Goal: Task Accomplishment & Management: Use online tool/utility

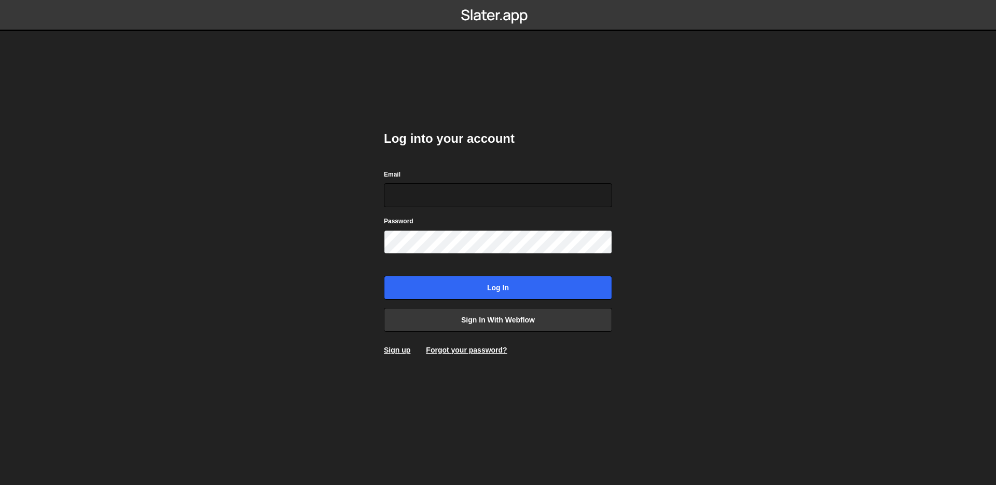
type input "zeyin@reddingdesigns.com"
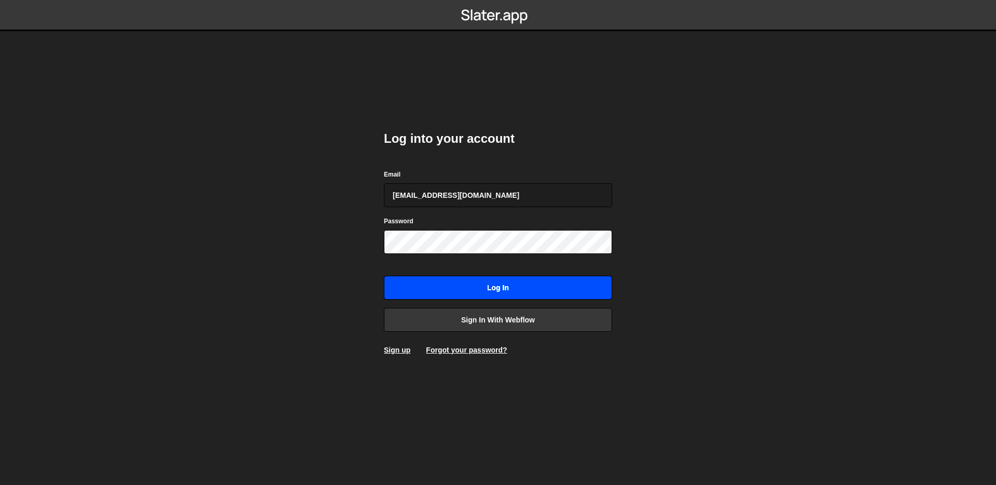
click at [508, 289] on input "Log in" at bounding box center [498, 287] width 228 height 24
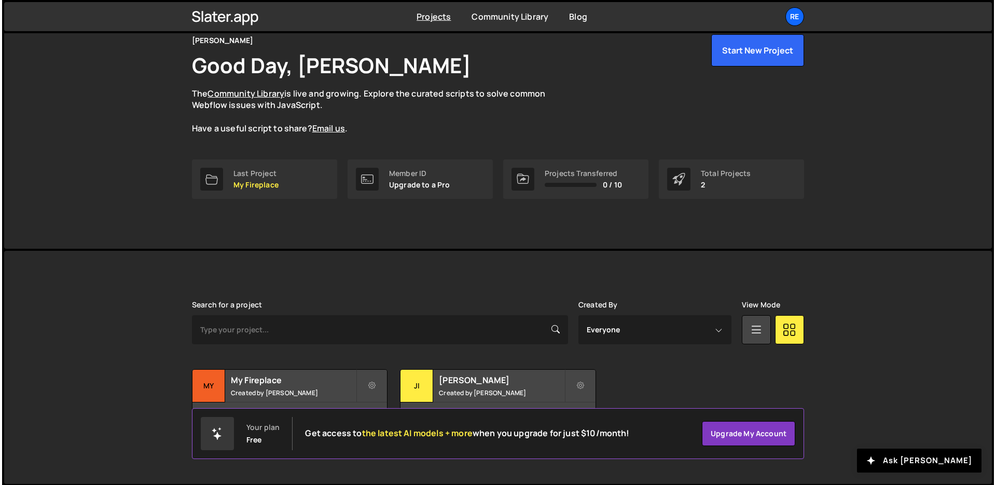
scroll to position [50, 0]
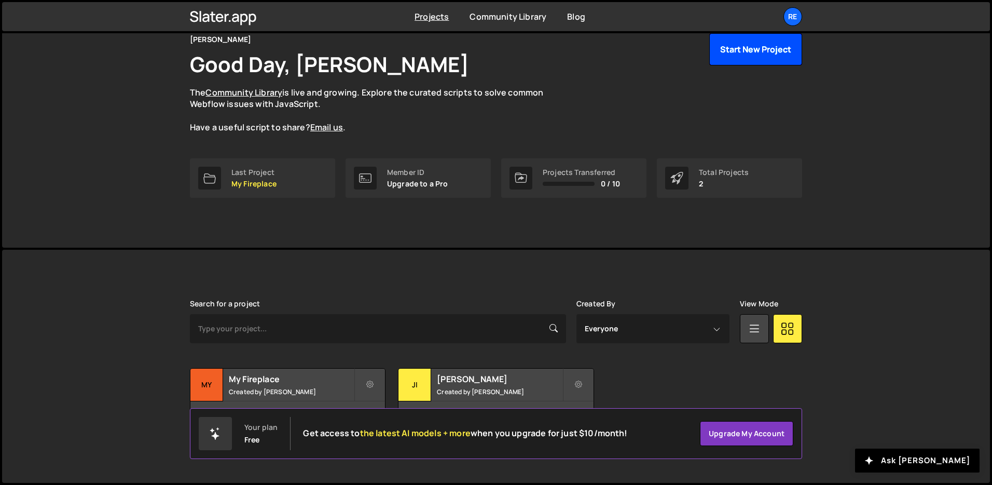
click at [760, 58] on button "Start New Project" at bounding box center [755, 49] width 93 height 32
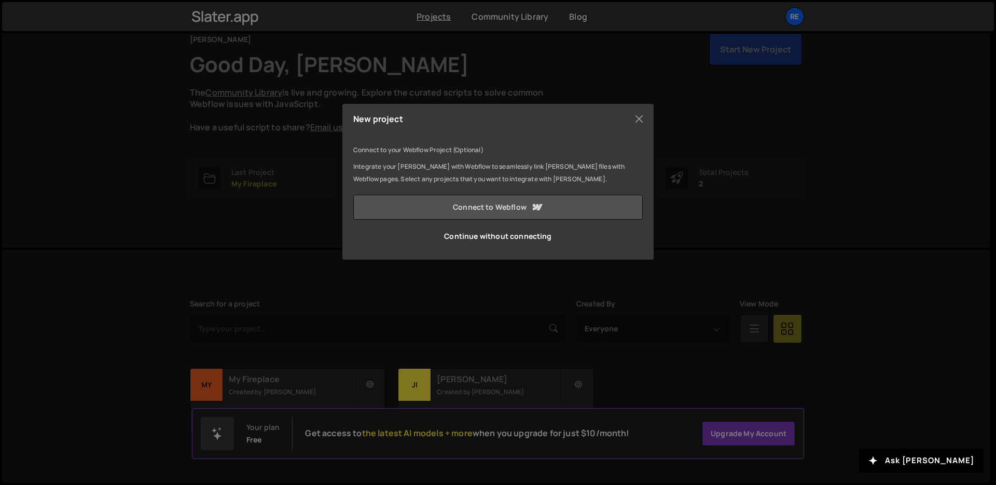
click at [502, 205] on link "Connect to Webflow" at bounding box center [497, 207] width 289 height 25
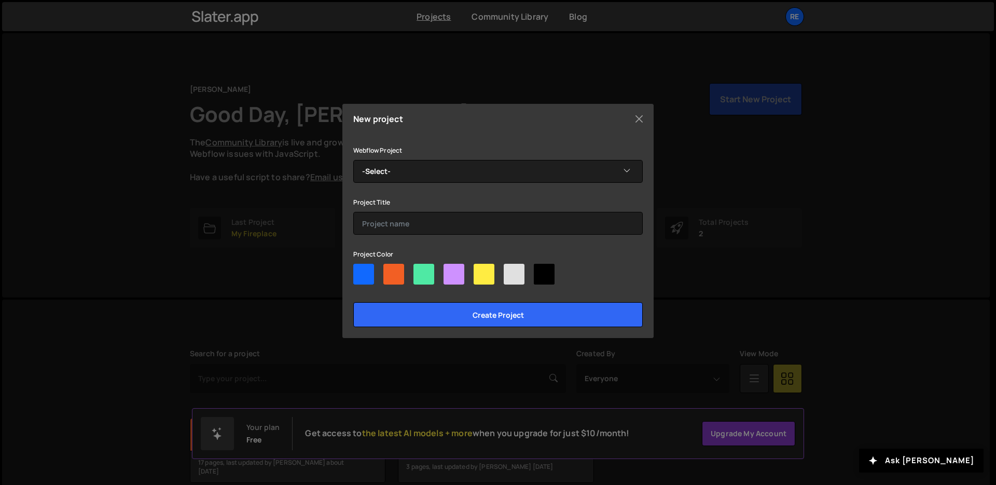
click at [482, 269] on div at bounding box center [484, 274] width 21 height 21
click at [480, 269] on input"] "radio" at bounding box center [477, 267] width 7 height 7
radio input"] "true"
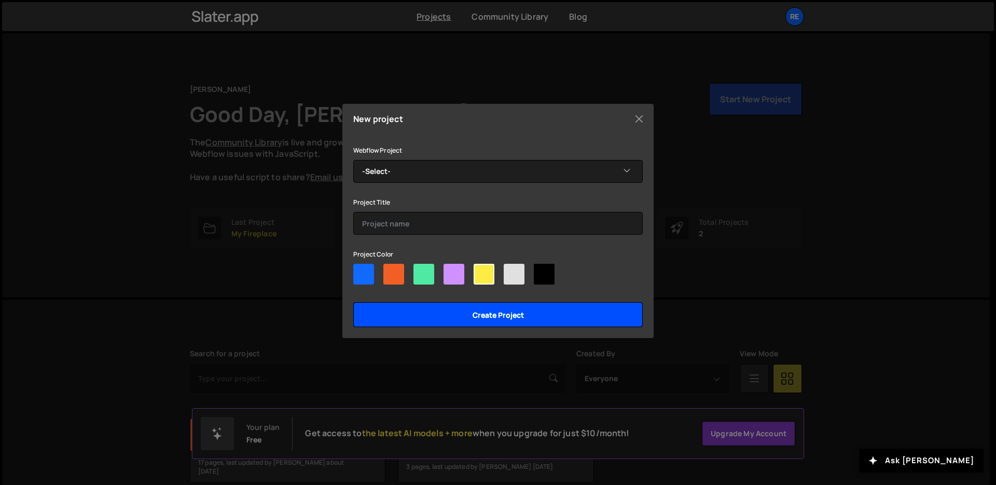
click at [508, 318] on input "Create project" at bounding box center [497, 314] width 289 height 25
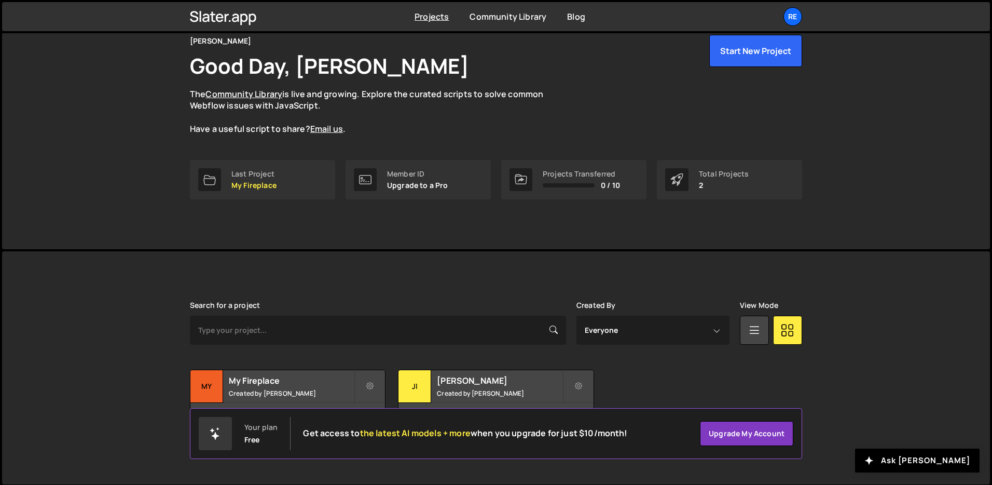
scroll to position [48, 0]
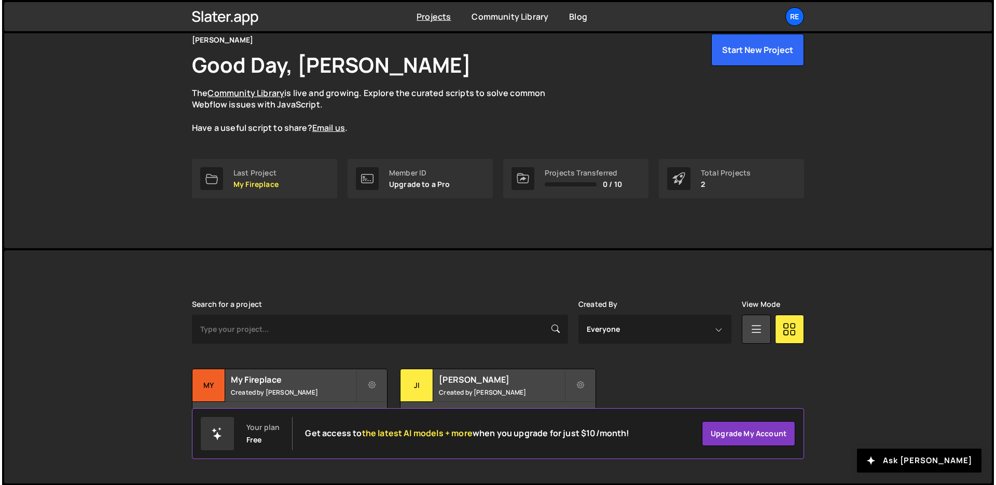
scroll to position [50, 0]
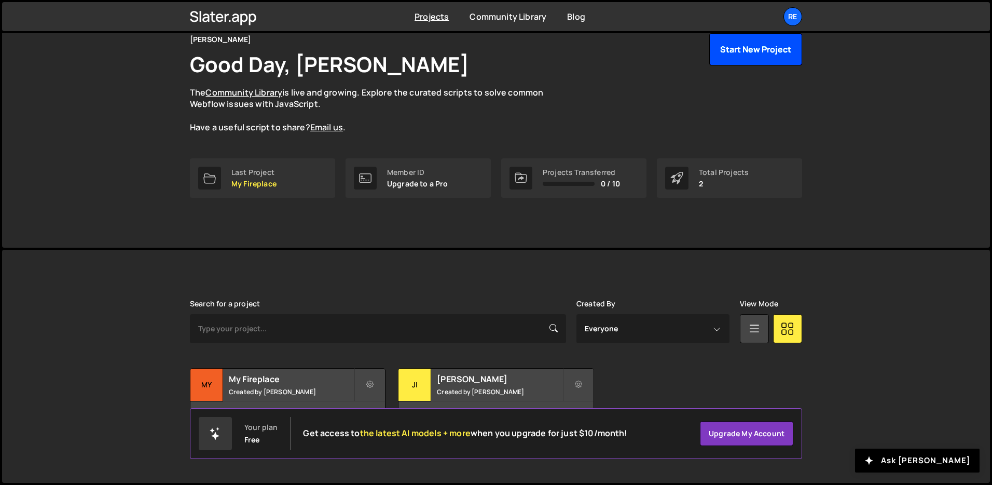
click at [733, 56] on button "Start New Project" at bounding box center [755, 49] width 93 height 32
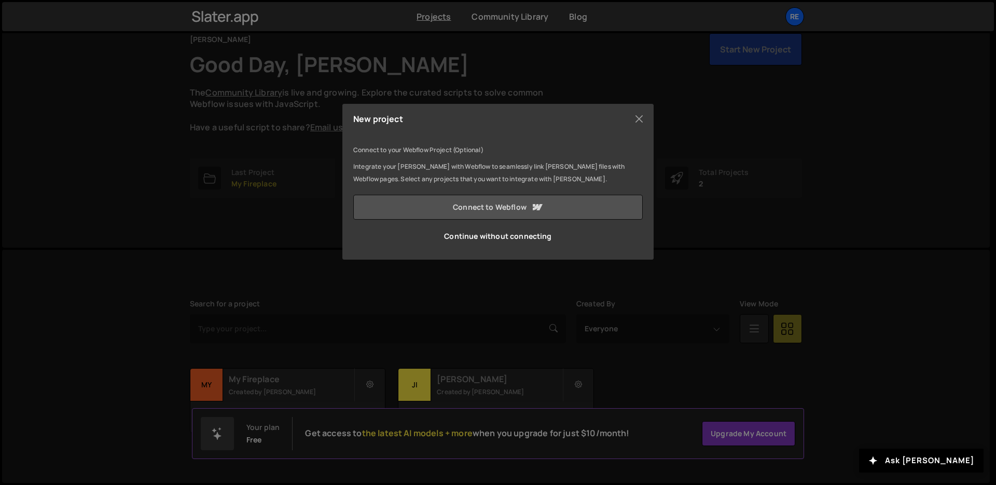
click at [535, 210] on icon at bounding box center [537, 207] width 12 height 12
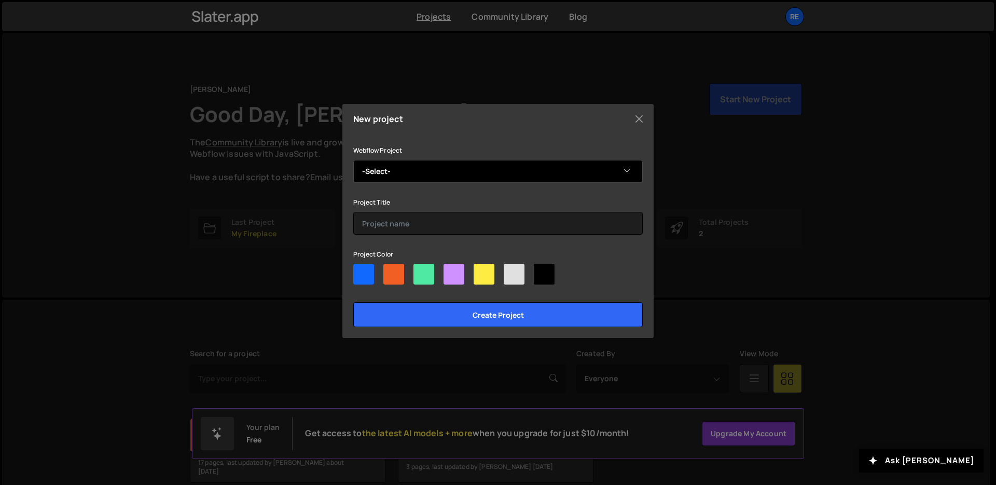
click at [443, 173] on select "-Select- Sleegers" at bounding box center [497, 171] width 289 height 23
select select "68c1bc47677af3bd9c3a0c92"
click at [353, 160] on select "-Select- Sleegers" at bounding box center [497, 171] width 289 height 23
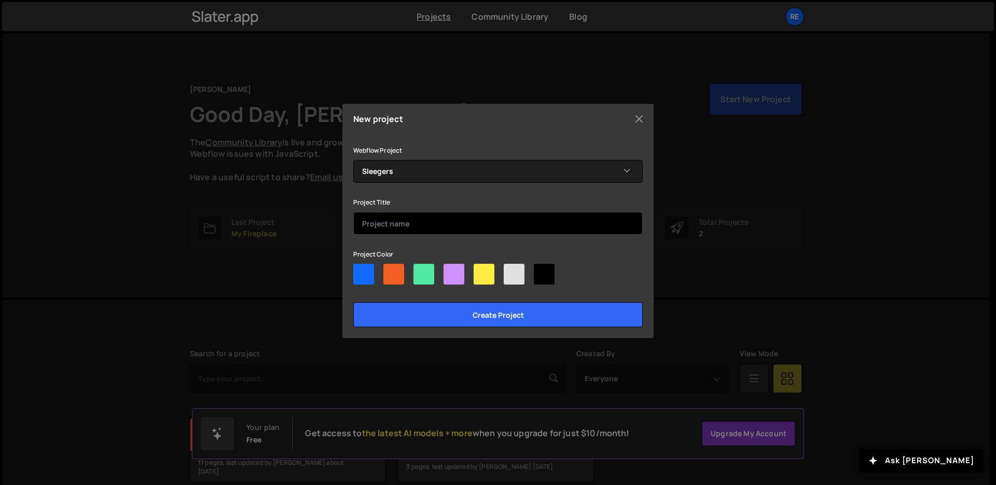
click at [421, 232] on input "text" at bounding box center [497, 223] width 289 height 23
type input "Sleegers"
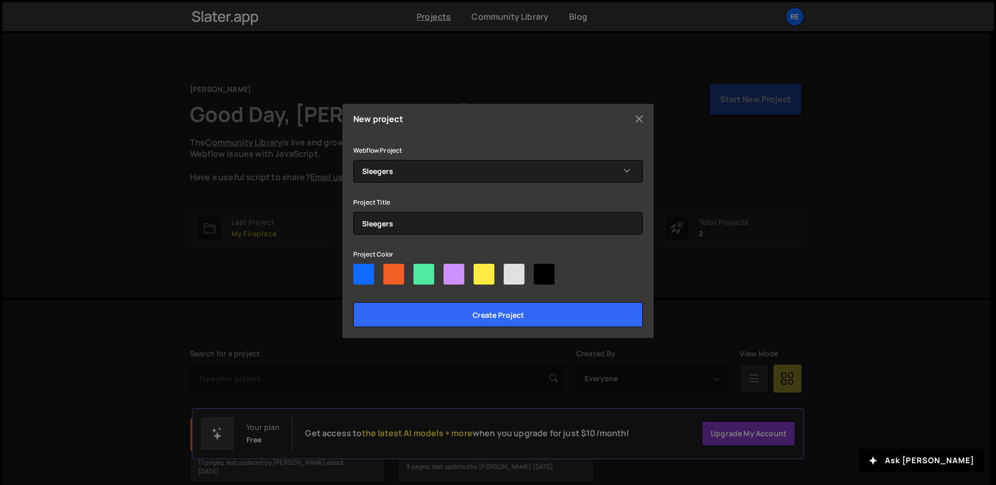
click at [477, 274] on div at bounding box center [484, 274] width 21 height 21
click at [477, 270] on input"] "radio" at bounding box center [477, 267] width 7 height 7
radio input"] "true"
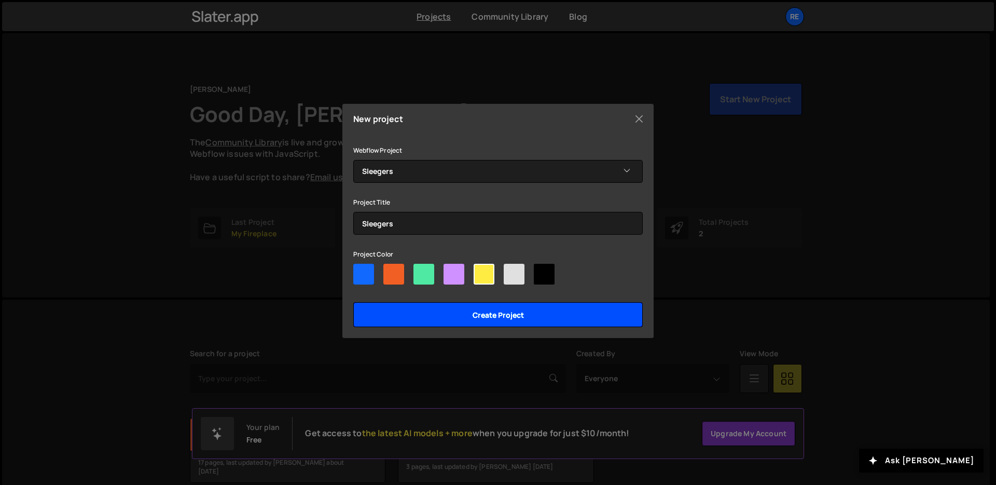
click at [497, 313] on input "Create project" at bounding box center [497, 314] width 289 height 25
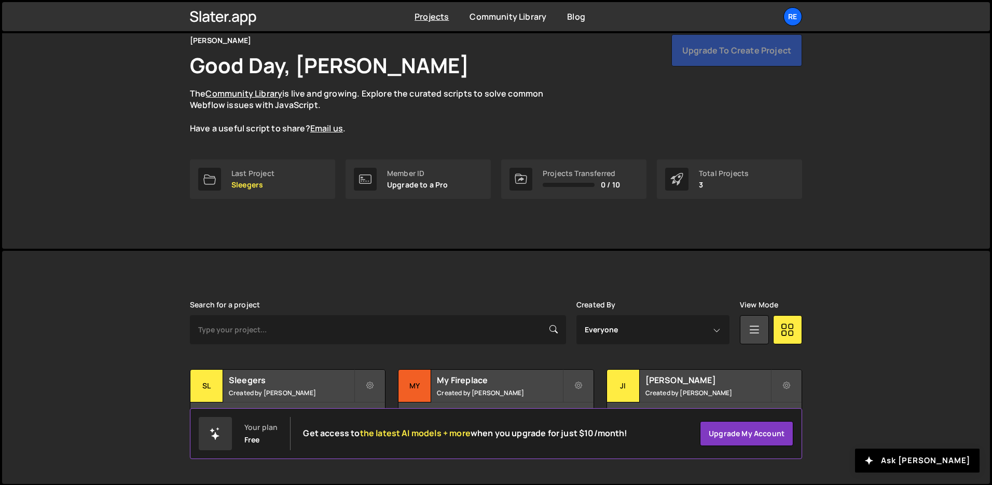
scroll to position [50, 0]
click at [320, 380] on h2 "Sleegers" at bounding box center [291, 378] width 125 height 11
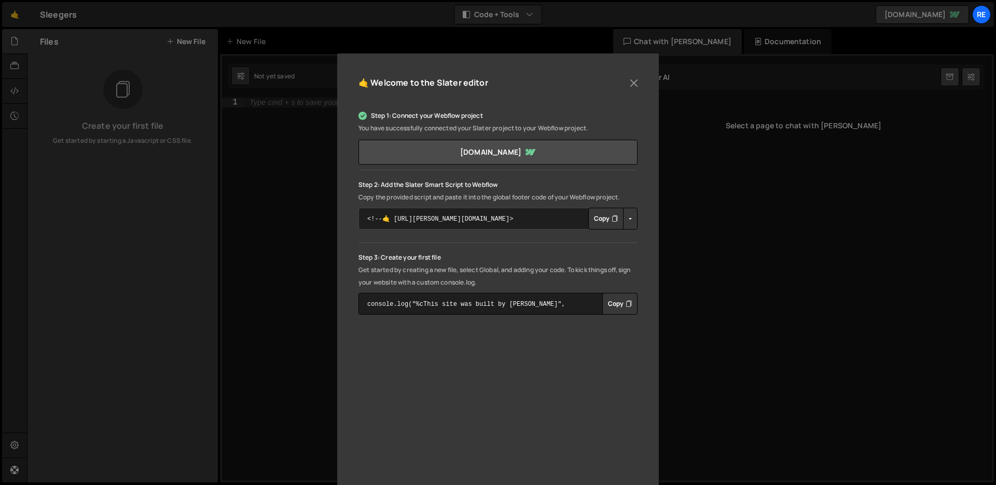
scroll to position [72, 0]
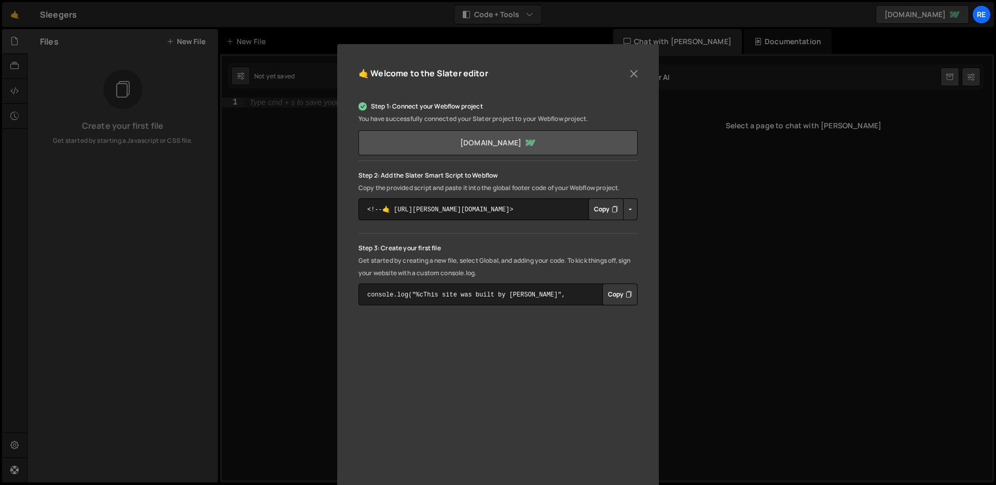
click at [473, 145] on link "sleegers.webflow.io" at bounding box center [498, 142] width 279 height 25
click at [596, 211] on button "Copy" at bounding box center [605, 209] width 35 height 22
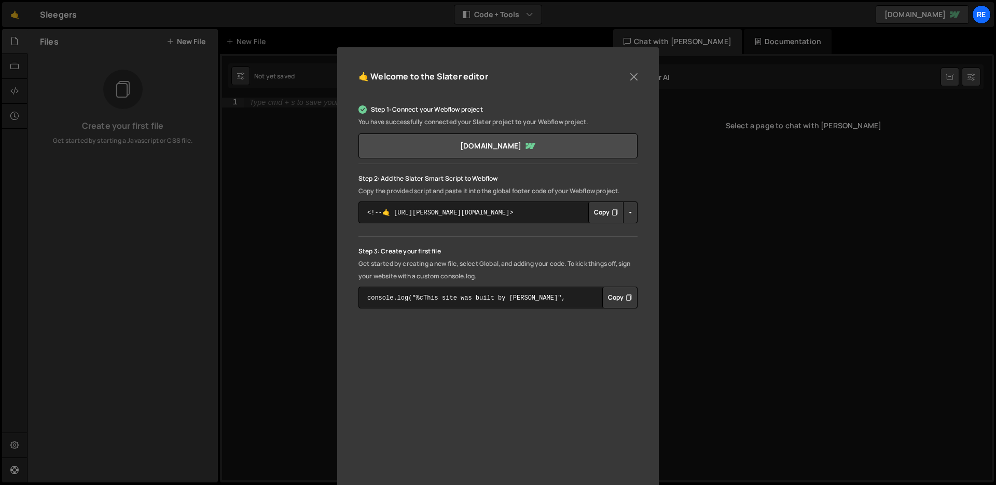
scroll to position [0, 0]
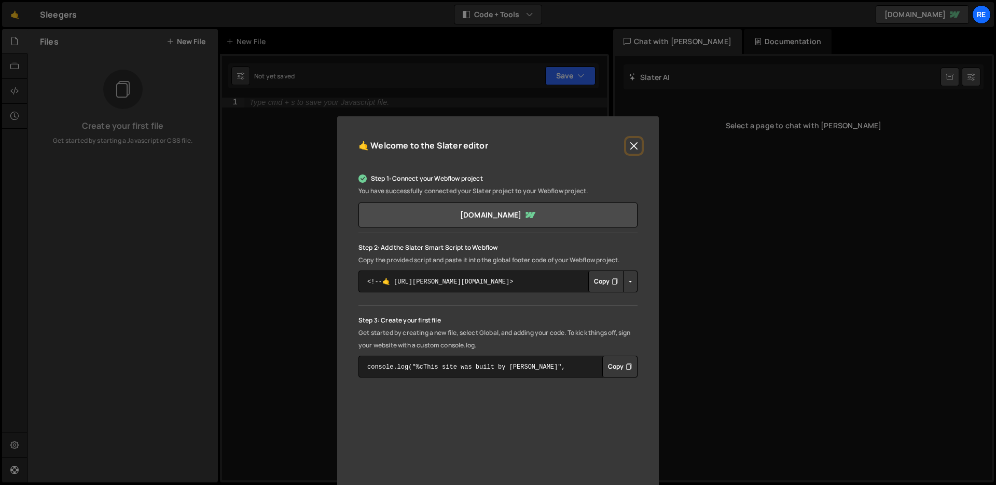
click at [638, 146] on button "Close" at bounding box center [634, 146] width 16 height 16
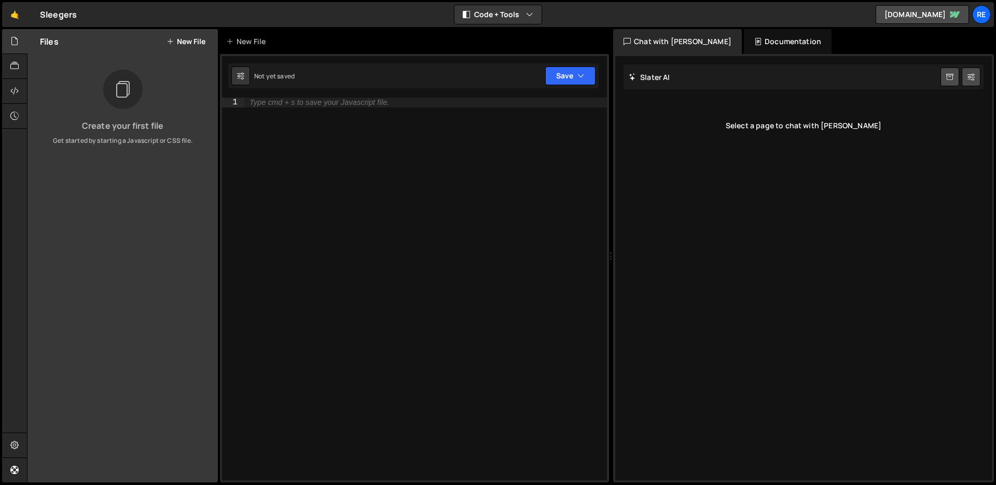
click at [439, 169] on div "Type cmd + s to save your Javascript file." at bounding box center [425, 299] width 363 height 402
click at [582, 77] on icon "button" at bounding box center [580, 76] width 7 height 10
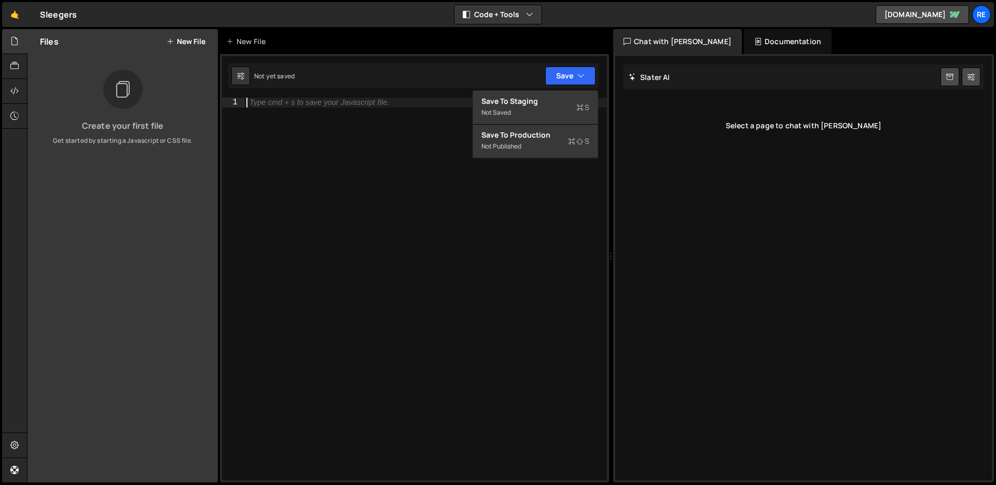
click at [412, 132] on div "Type cmd + s to save your Javascript file." at bounding box center [425, 299] width 363 height 402
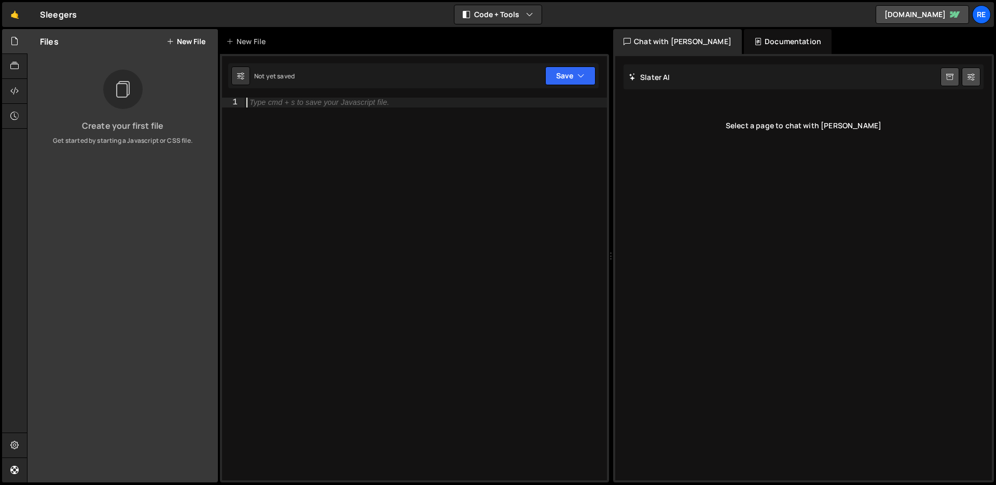
click at [183, 43] on button "New File" at bounding box center [186, 41] width 39 height 8
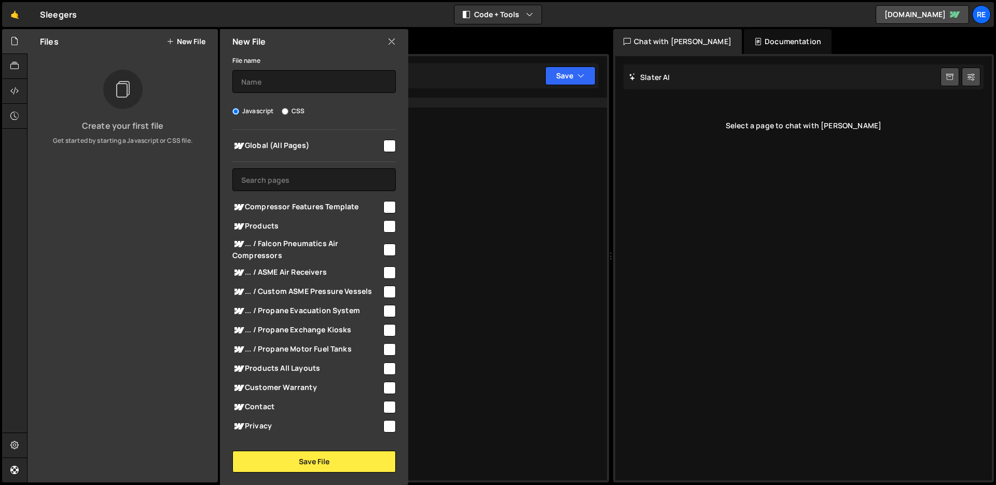
click at [383, 144] on input "checkbox" at bounding box center [389, 146] width 12 height 12
checkbox input "true"
click at [258, 76] on input "text" at bounding box center [313, 81] width 163 height 23
type input "testing"
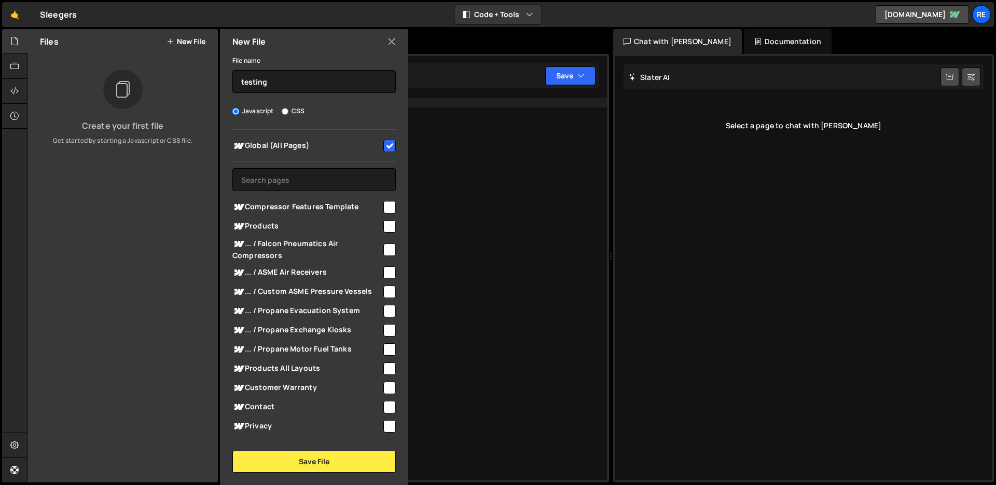
click at [385, 147] on input "checkbox" at bounding box center [389, 146] width 12 height 12
checkbox input "false"
click at [300, 175] on input "text" at bounding box center [313, 179] width 163 height 23
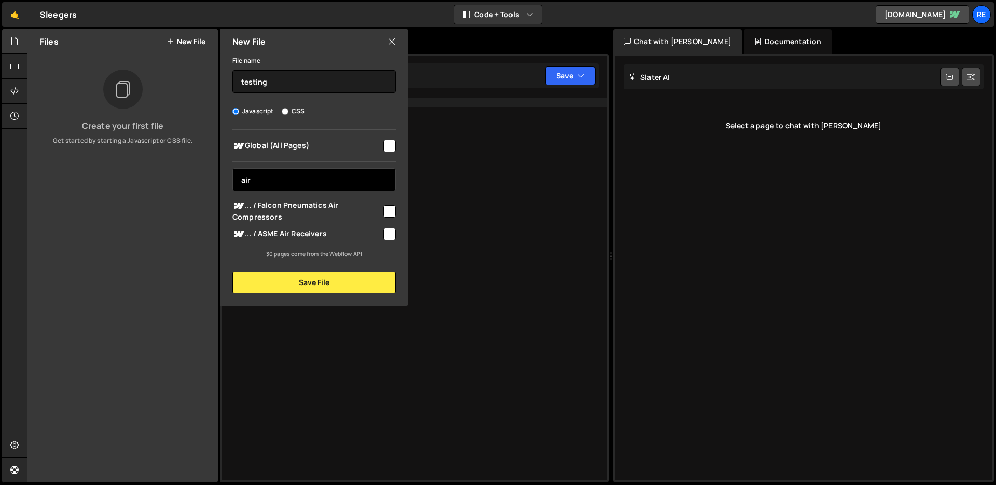
type input "air"
click at [384, 207] on input "checkbox" at bounding box center [389, 211] width 12 height 12
checkbox input "true"
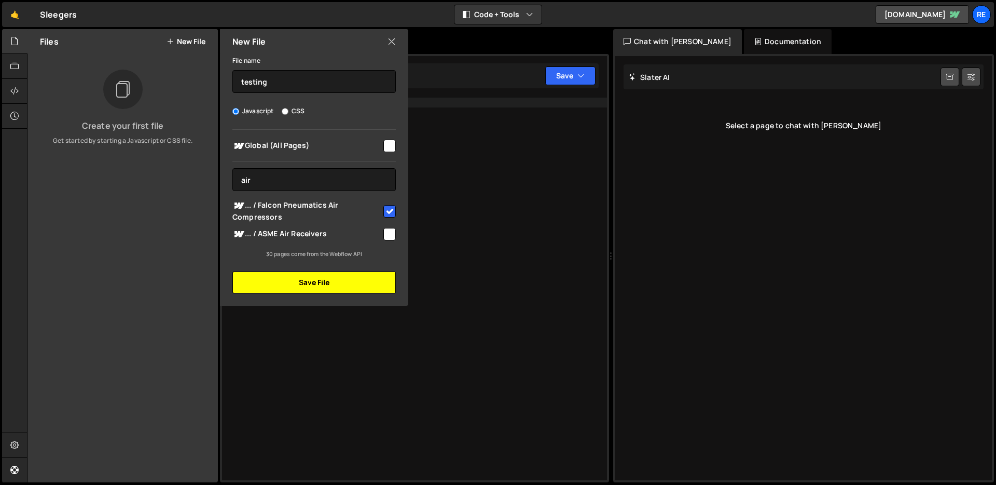
click at [370, 284] on button "Save File" at bounding box center [313, 282] width 163 height 22
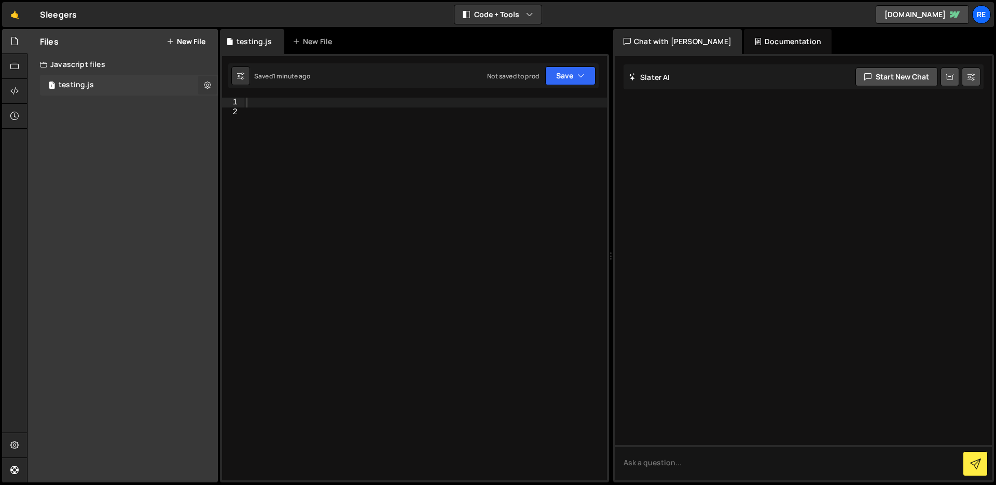
click at [209, 87] on icon at bounding box center [207, 85] width 7 height 10
type input "testing"
radio input "true"
checkbox input "true"
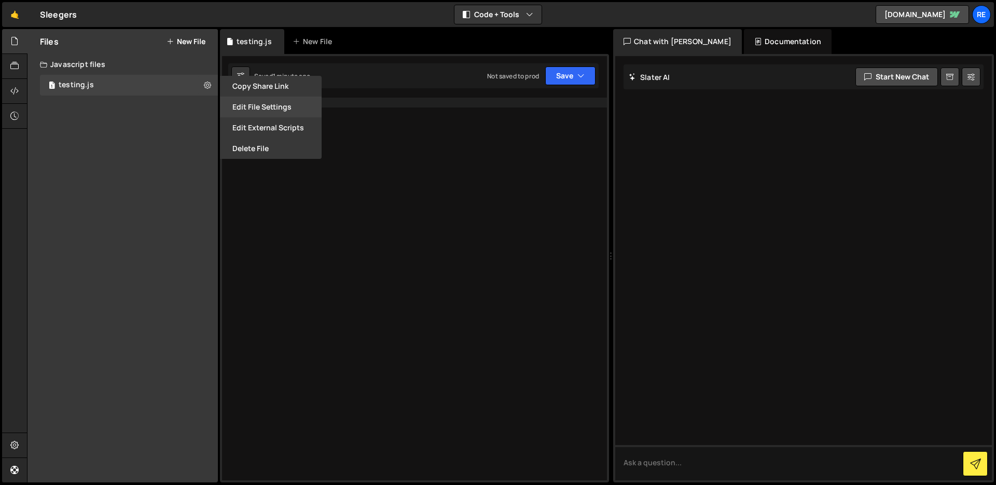
click at [286, 111] on button "Edit File Settings" at bounding box center [271, 106] width 102 height 21
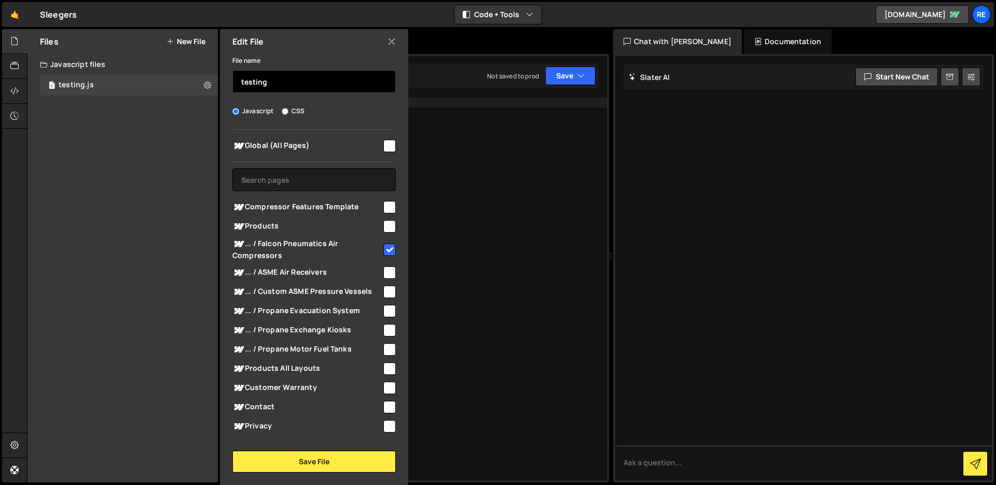
click at [298, 78] on input "testing" at bounding box center [313, 81] width 163 height 23
click at [285, 85] on input "product-" at bounding box center [313, 81] width 163 height 23
type input "product-heatmap"
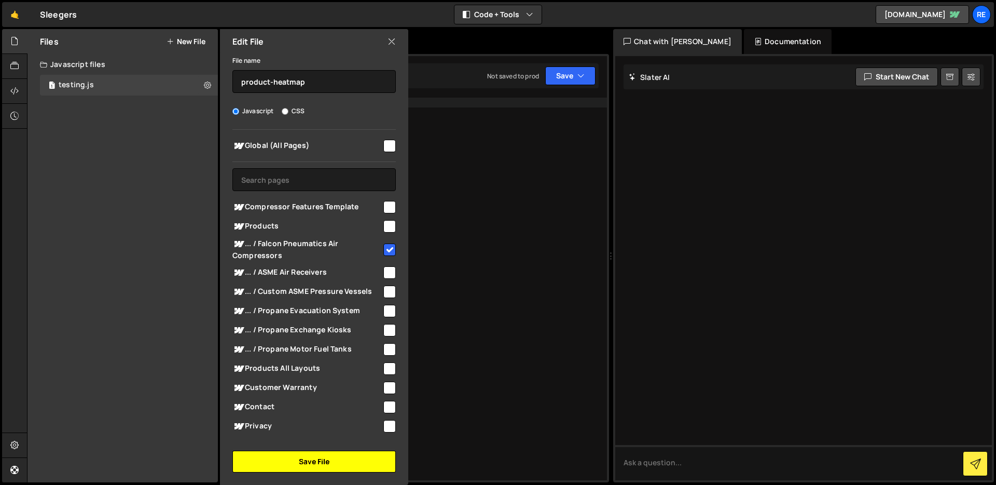
click at [340, 465] on button "Save File" at bounding box center [313, 461] width 163 height 22
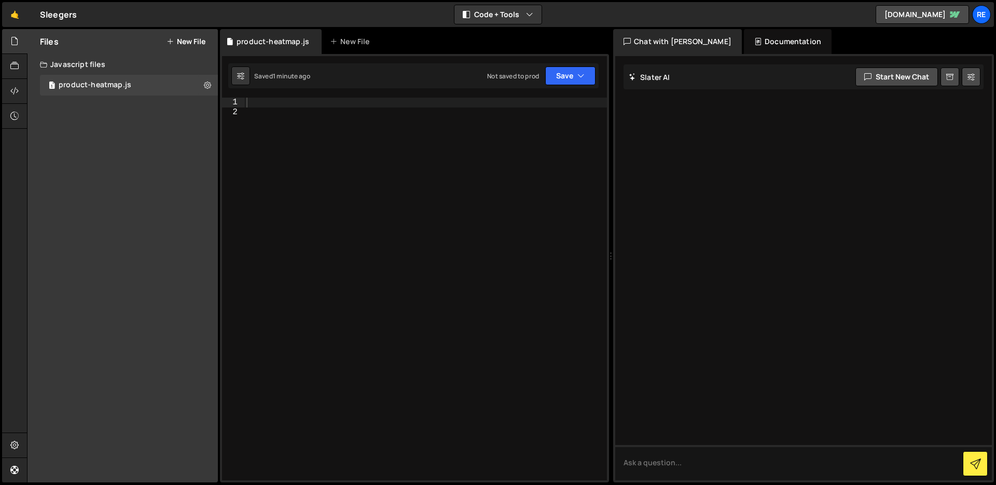
click at [362, 106] on div at bounding box center [425, 299] width 363 height 402
click at [399, 98] on div "console . log ( "working" )" at bounding box center [425, 299] width 363 height 402
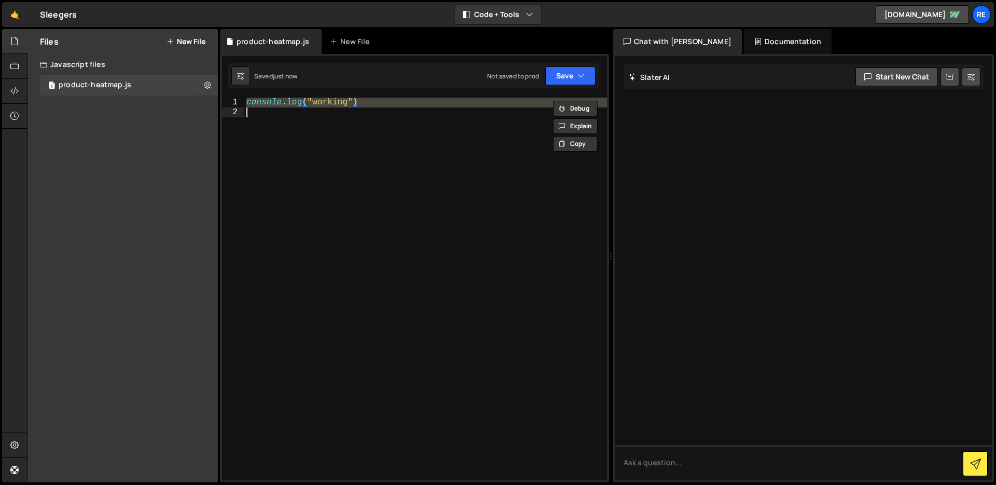
click at [399, 98] on div "console . log ( "working" )" at bounding box center [425, 299] width 363 height 402
type textarea "console.log("working")"
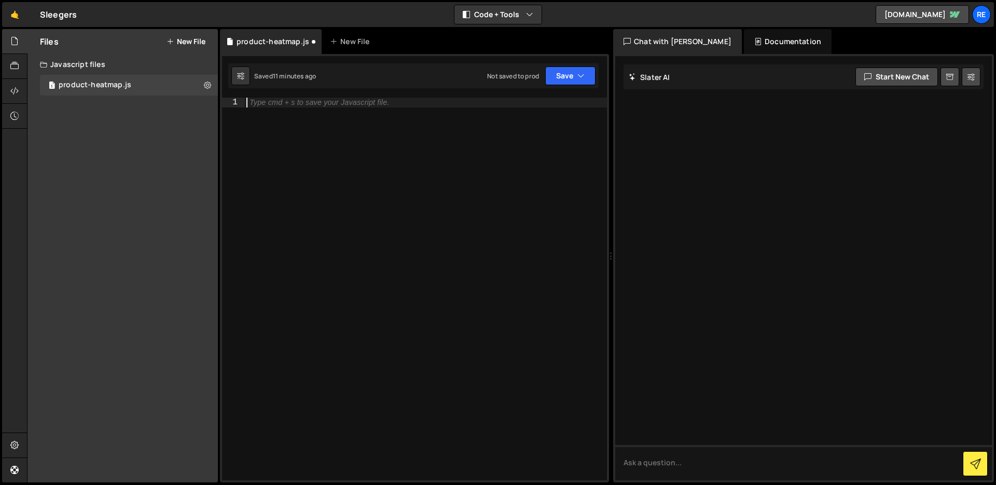
click at [416, 156] on div "Type cmd + s to save your Javascript file." at bounding box center [425, 299] width 363 height 402
paste textarea "*/"
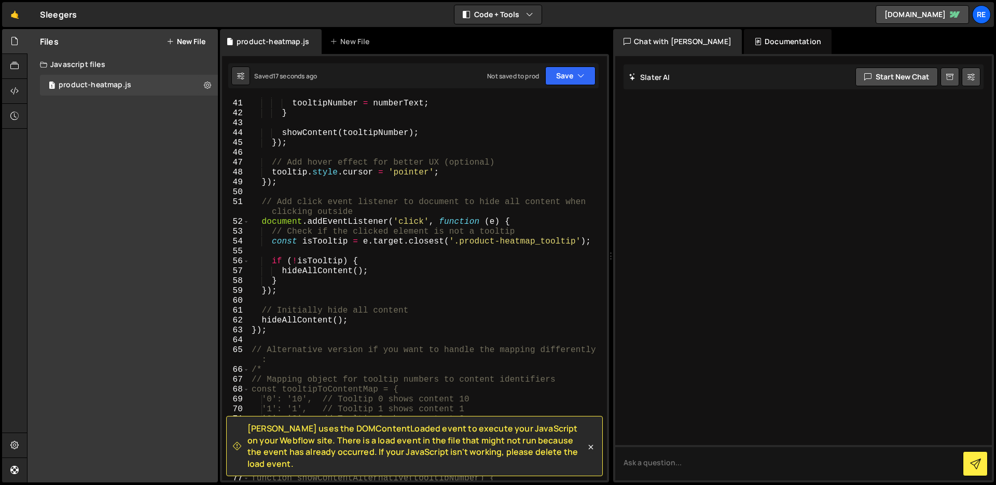
scroll to position [599, 0]
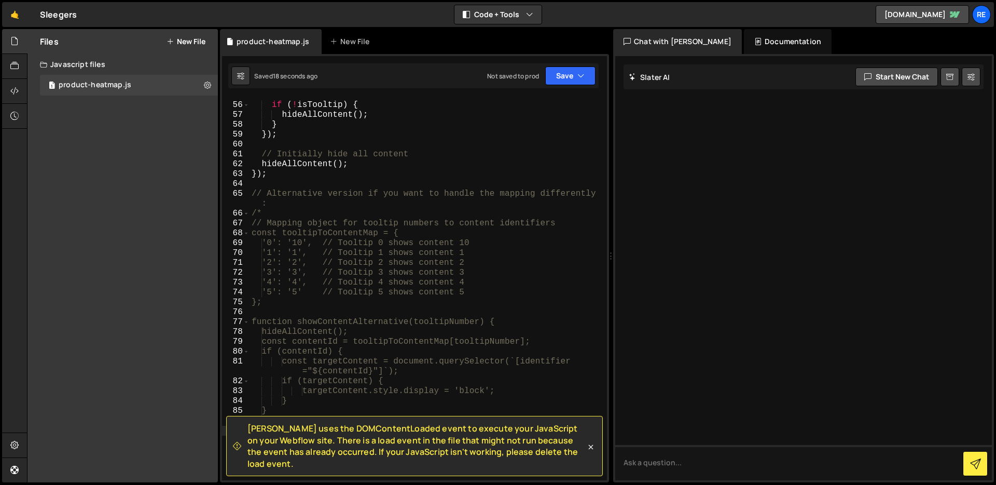
click at [418, 449] on span "Slater uses the DOMContentLoaded event to execute your JavaScript on your Webfl…" at bounding box center [416, 445] width 338 height 47
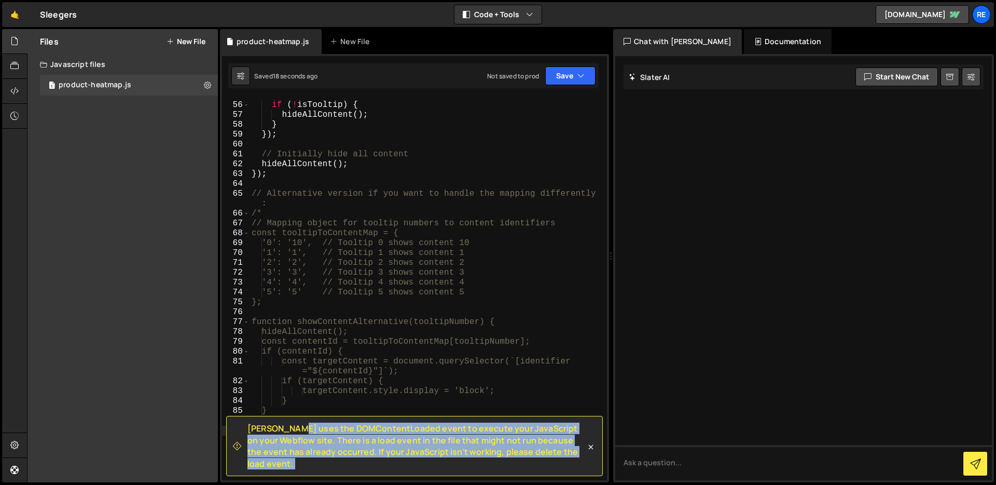
click at [418, 449] on span "Slater uses the DOMContentLoaded event to execute your JavaScript on your Webfl…" at bounding box center [416, 445] width 338 height 47
copy div "Slater uses the DOMContentLoaded event to execute your JavaScript on your Webfl…"
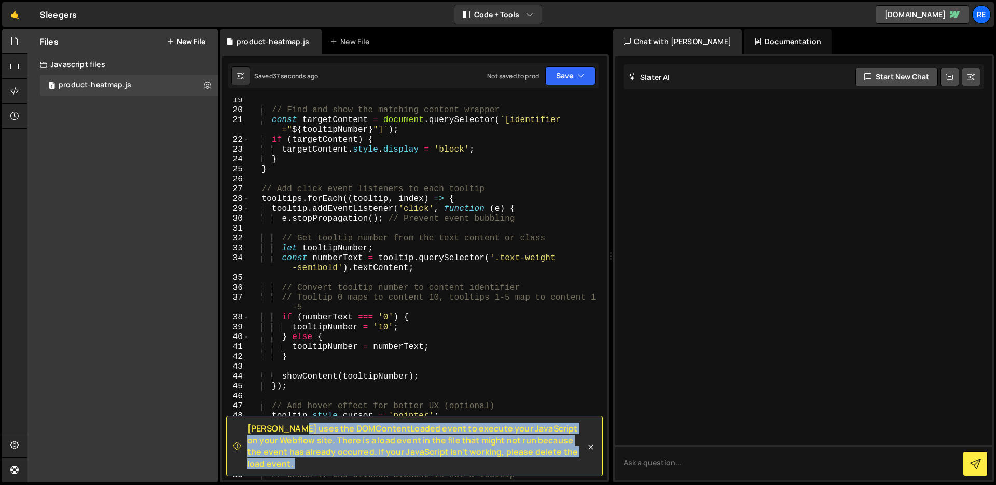
scroll to position [0, 0]
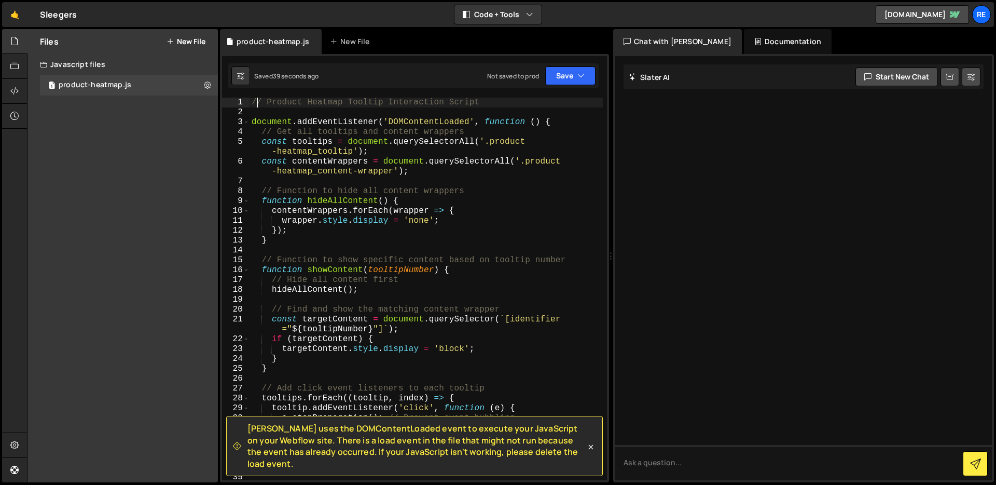
click at [254, 103] on div "// Product Heatmap Tooltip Interaction Script document . addEventListener ( 'DO…" at bounding box center [426, 299] width 353 height 402
type textarea "// Product Heatmap Tooltip Interaction Script"
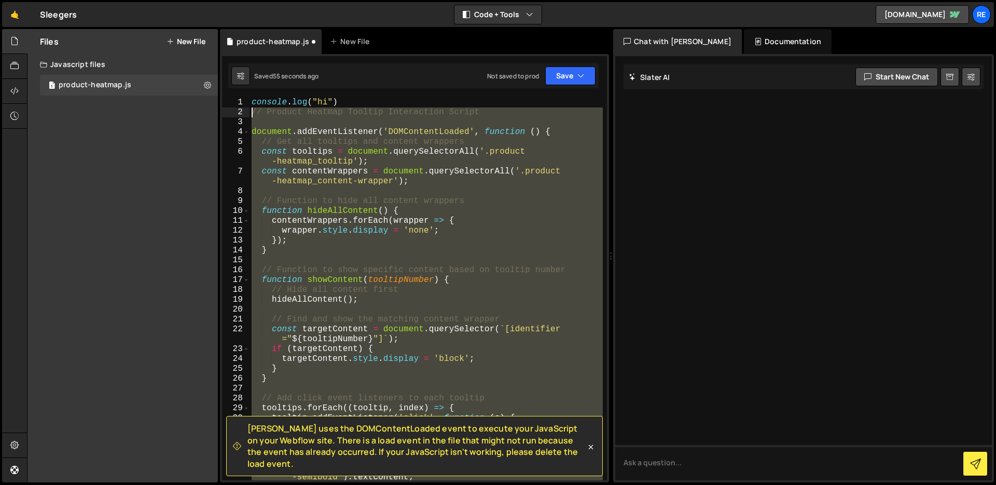
drag, startPoint x: 311, startPoint y: 315, endPoint x: 253, endPoint y: 113, distance: 209.9
click at [253, 113] on div "console . log ( "hi" ) // Product Heatmap Tooltip Interaction Script document .…" at bounding box center [426, 299] width 353 height 402
type textarea "// Product Heatmap Tooltip Interaction Script"
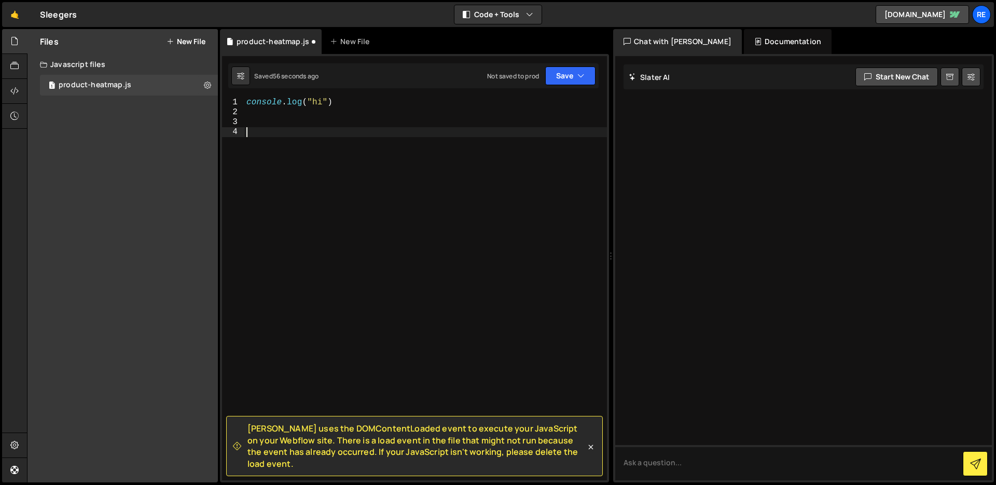
paste textarea "*/"
type textarea "*/"
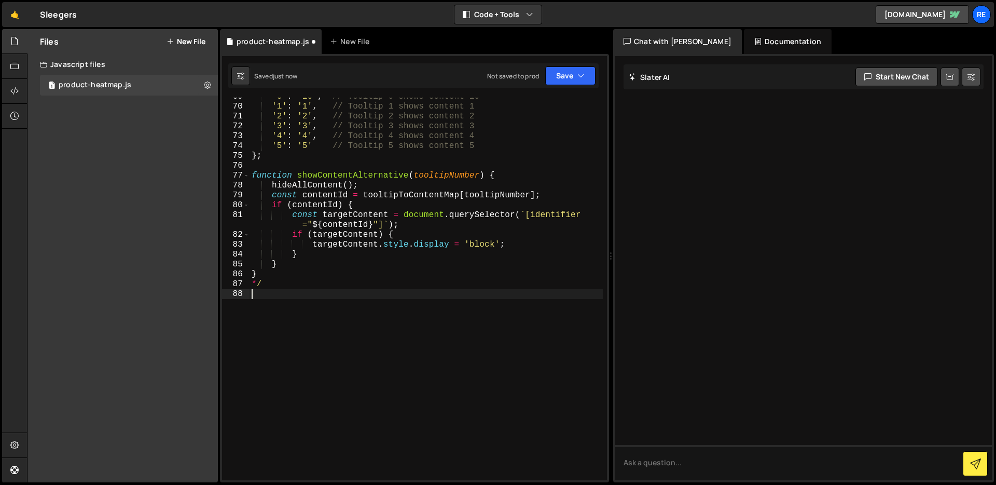
scroll to position [736, 0]
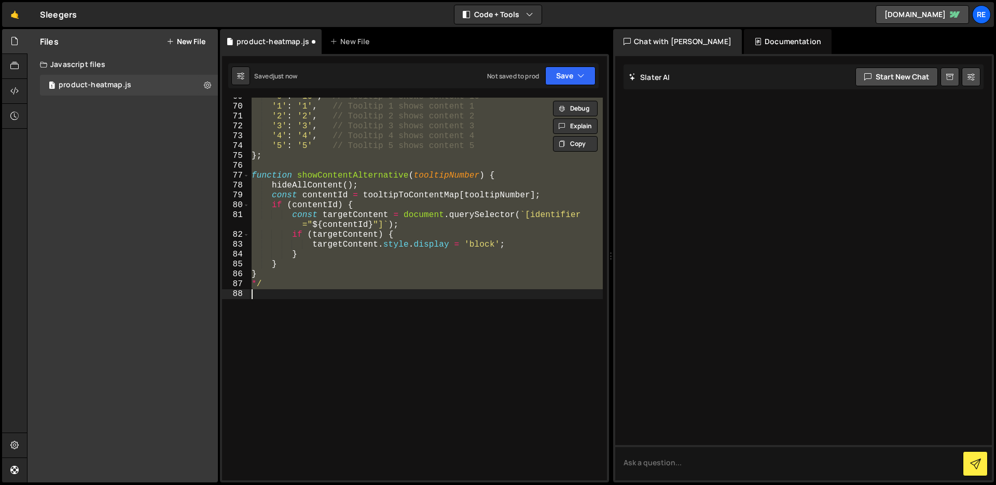
type textarea "} */"
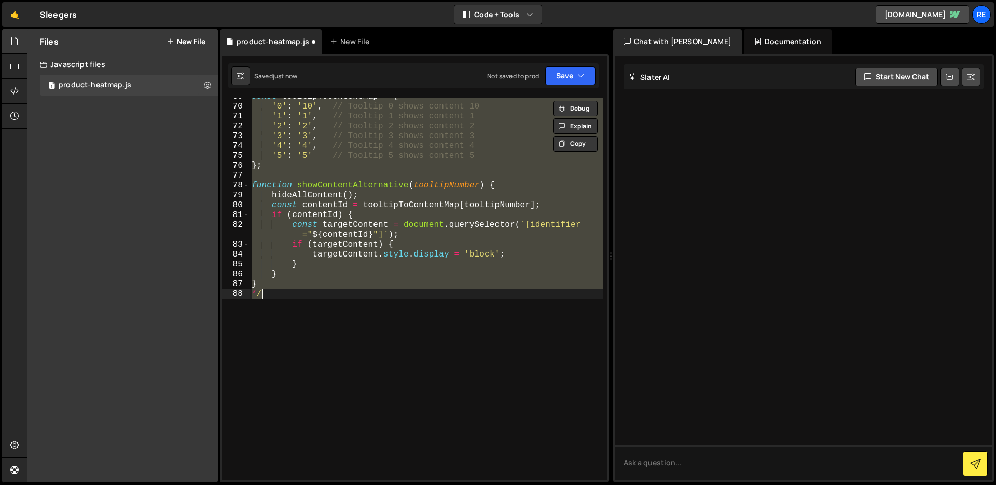
scroll to position [746, 0]
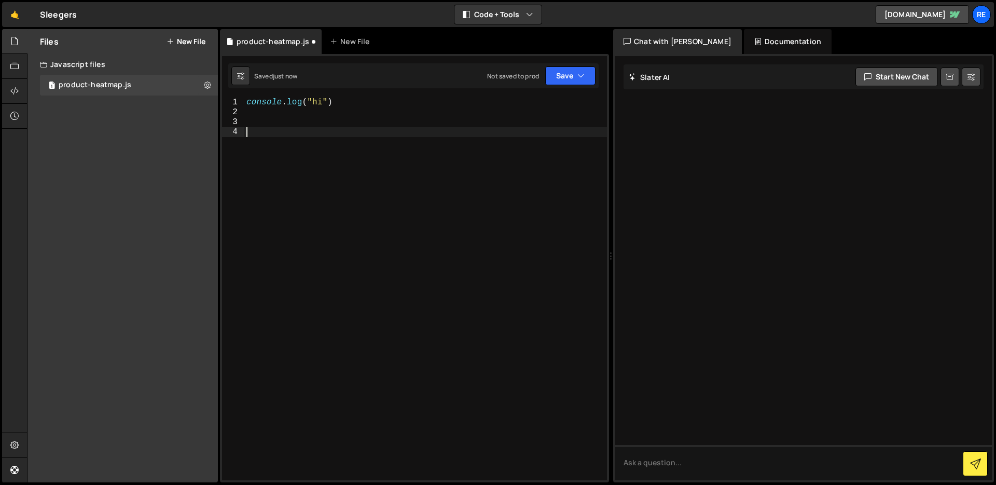
type textarea "} */"
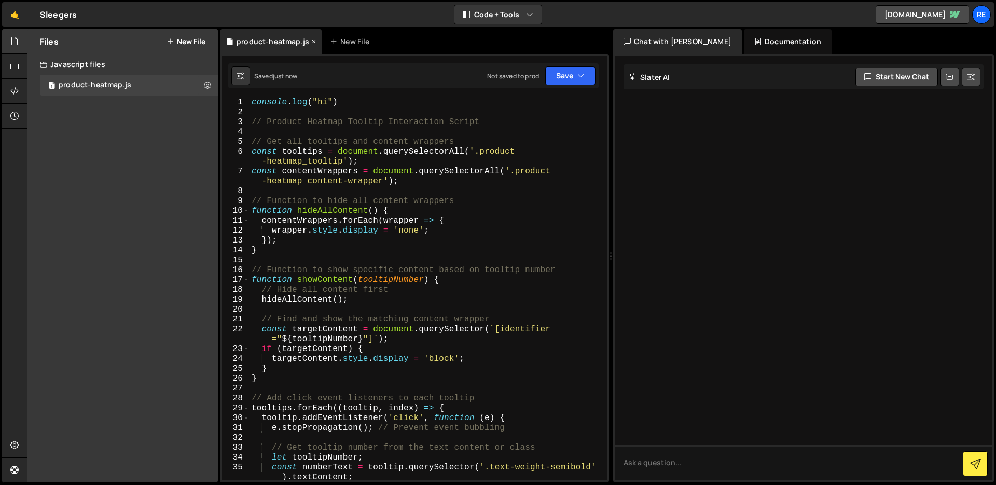
scroll to position [0, 0]
click at [209, 84] on icon at bounding box center [207, 85] width 7 height 10
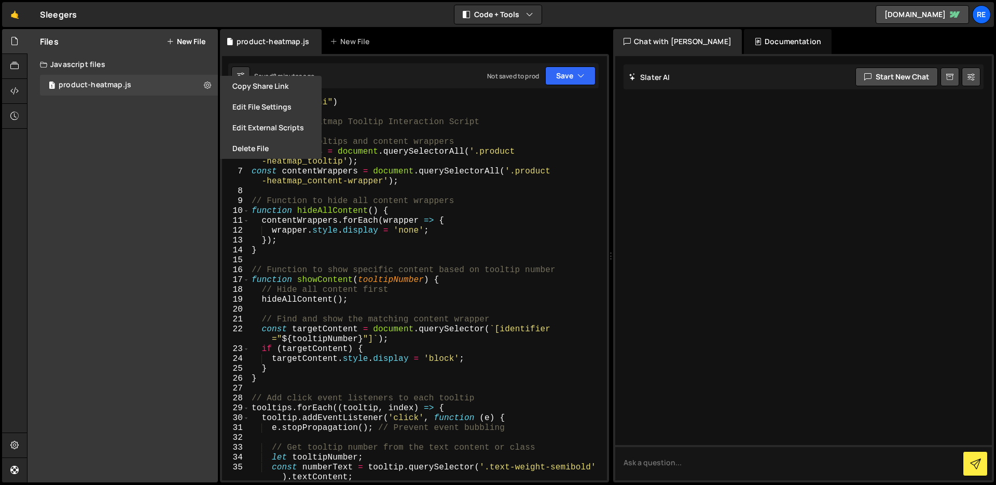
click at [198, 133] on div "Files New File Create your first file Get started by starting a Javascript or C…" at bounding box center [122, 255] width 190 height 453
click at [396, 76] on div "Saved 8 minutes ago Not saved to prod Upgrade to Edit Save Save to Staging S Sa…" at bounding box center [413, 75] width 370 height 25
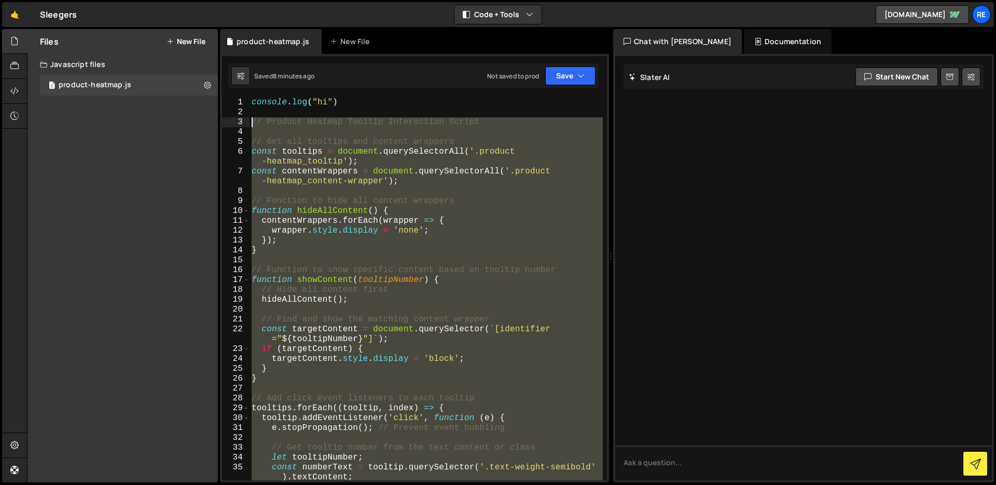
drag, startPoint x: 337, startPoint y: 321, endPoint x: 252, endPoint y: 125, distance: 214.5
click at [252, 124] on div "console . log ( "hi" ) // Product Heatmap Tooltip Interaction Script // Get all…" at bounding box center [426, 299] width 353 height 402
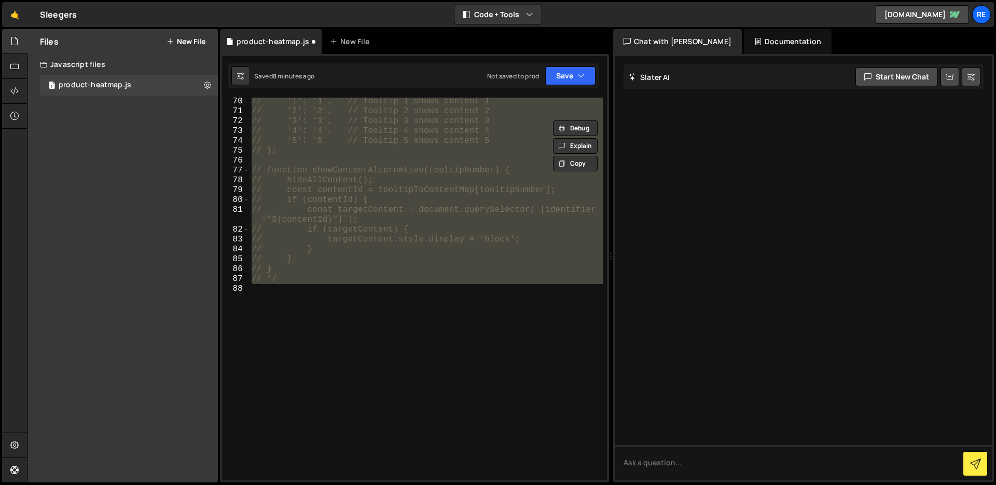
scroll to position [750, 0]
click at [392, 274] on div "// '1': '1', // Tooltip 1 shows content 1 // '2': '2', // Tooltip 2 shows conte…" at bounding box center [426, 289] width 353 height 382
type textarea "// */"
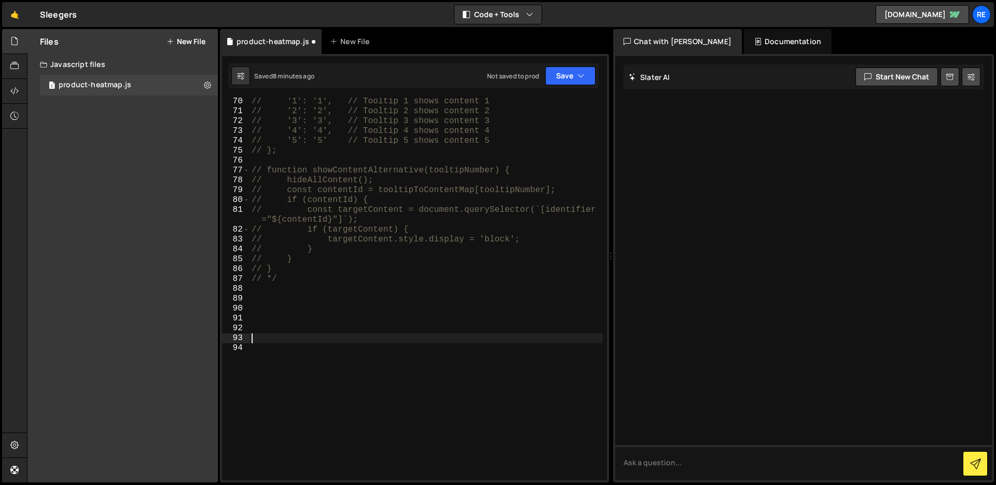
paste textarea "*/"
type textarea "*/"
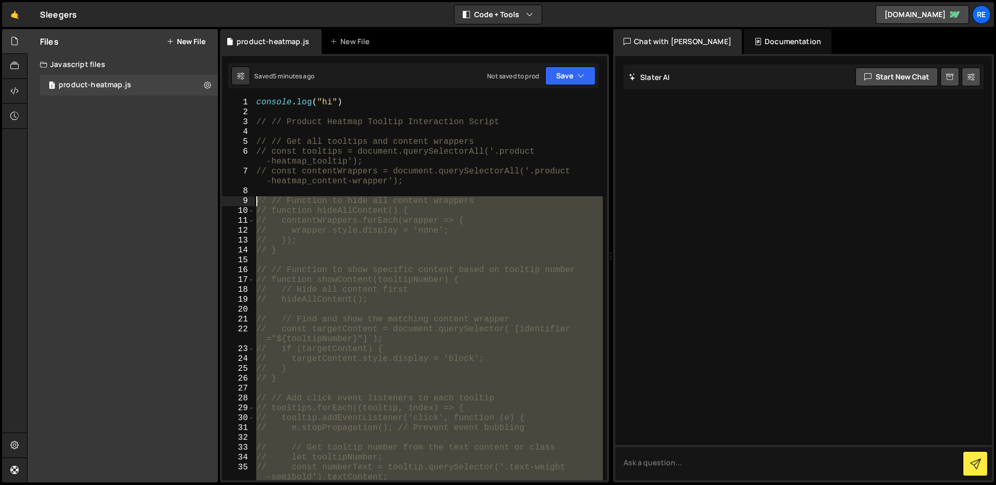
scroll to position [0, 0]
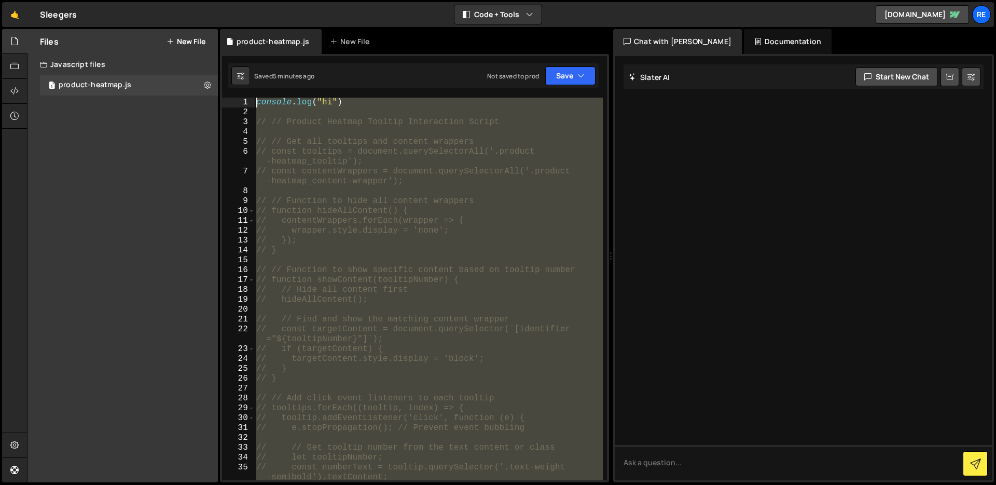
drag, startPoint x: 295, startPoint y: 267, endPoint x: 241, endPoint y: 99, distance: 176.1
click at [242, 99] on div "1 2 3 4 5 6 7 8 9 10 11 12 13 14 15 16 17 18 19 20 21 22 23 24 25 26 27 28 29 3…" at bounding box center [414, 289] width 385 height 382
type textarea "console.log("hi")"
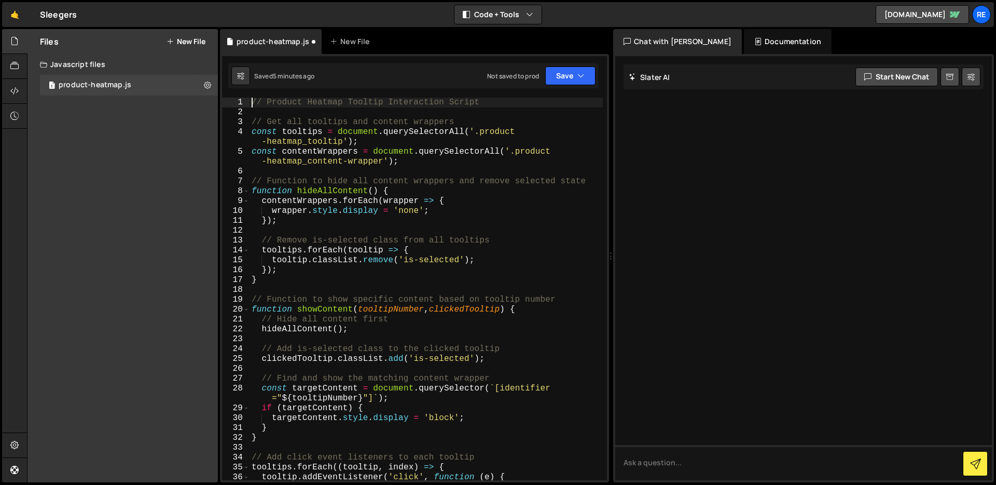
click at [444, 215] on div "// Product Heatmap Tooltip Interaction Script // Get all tooltips and content w…" at bounding box center [426, 299] width 353 height 402
type textarea "wrapper.style.display = 'none';"
click at [204, 87] on icon at bounding box center [207, 85] width 7 height 10
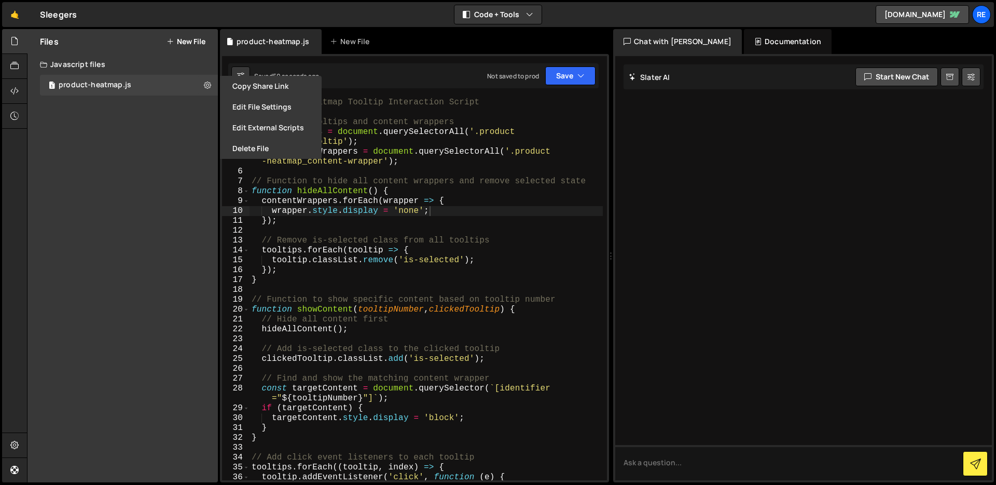
click at [189, 136] on div "Files New File Create your first file Get started by starting a Javascript or C…" at bounding box center [122, 255] width 190 height 453
click at [132, 133] on div "Files New File Create your first file Get started by starting a Javascript or C…" at bounding box center [122, 255] width 190 height 453
click at [116, 108] on div "Files New File Create your first file Get started by starting a Javascript or C…" at bounding box center [122, 255] width 190 height 453
click at [415, 51] on div "product-heatmap.js New File" at bounding box center [414, 41] width 389 height 25
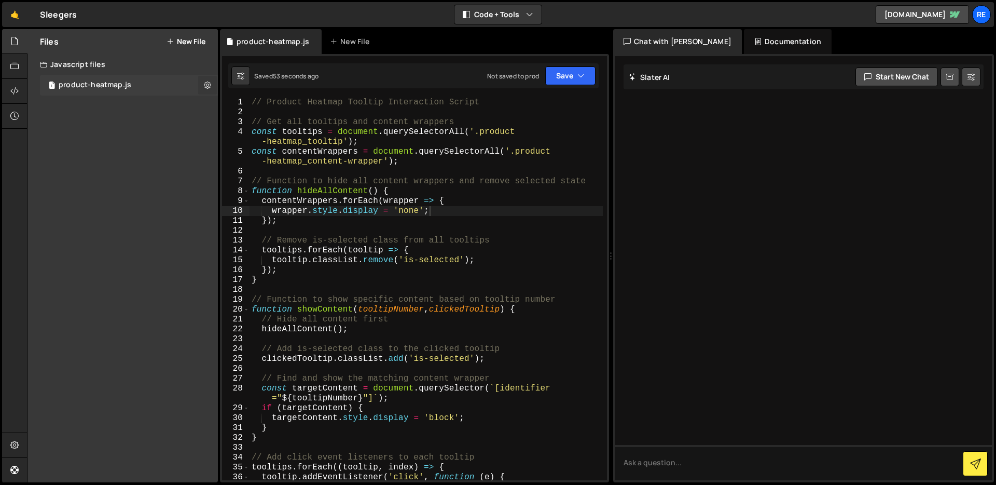
click at [204, 87] on icon at bounding box center [207, 85] width 7 height 10
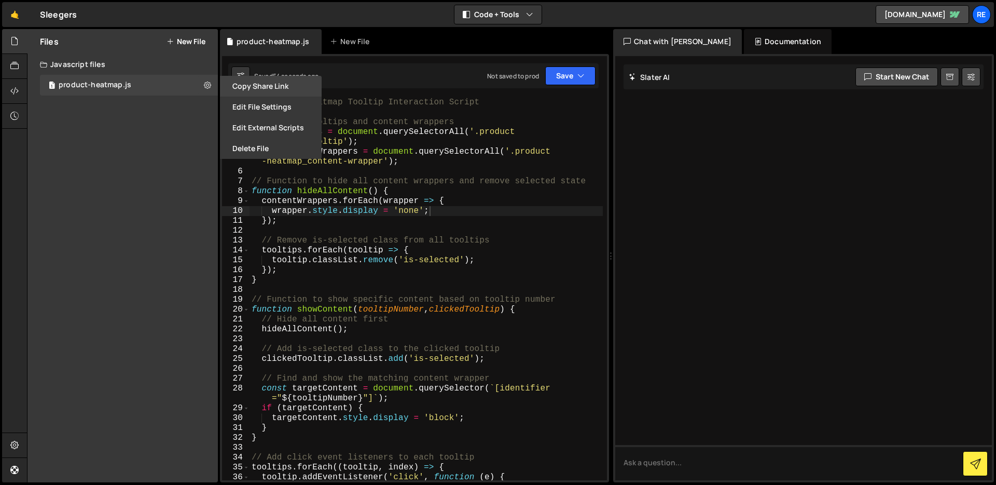
click at [253, 88] on button "Copy share link" at bounding box center [271, 86] width 102 height 21
click at [274, 85] on button "Copied" at bounding box center [271, 86] width 102 height 21
click at [258, 104] on button "Edit File Settings" at bounding box center [271, 106] width 102 height 21
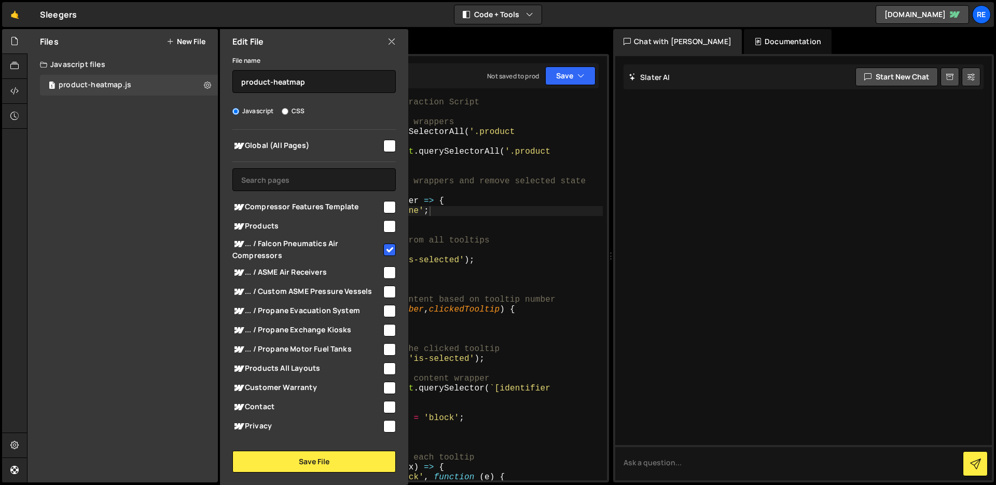
click at [384, 249] on input "checkbox" at bounding box center [389, 249] width 12 height 12
checkbox input "false"
click at [327, 458] on button "Save File" at bounding box center [313, 461] width 163 height 22
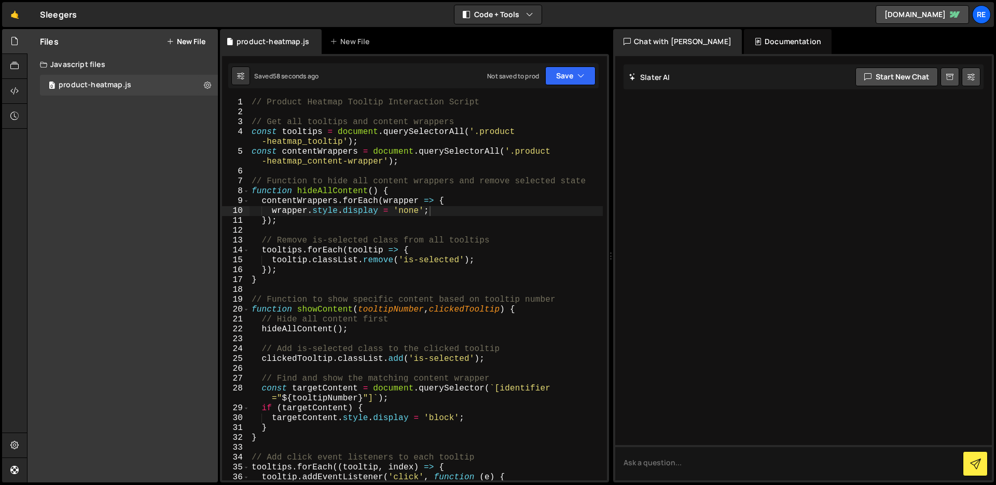
click at [184, 43] on button "New File" at bounding box center [186, 41] width 39 height 8
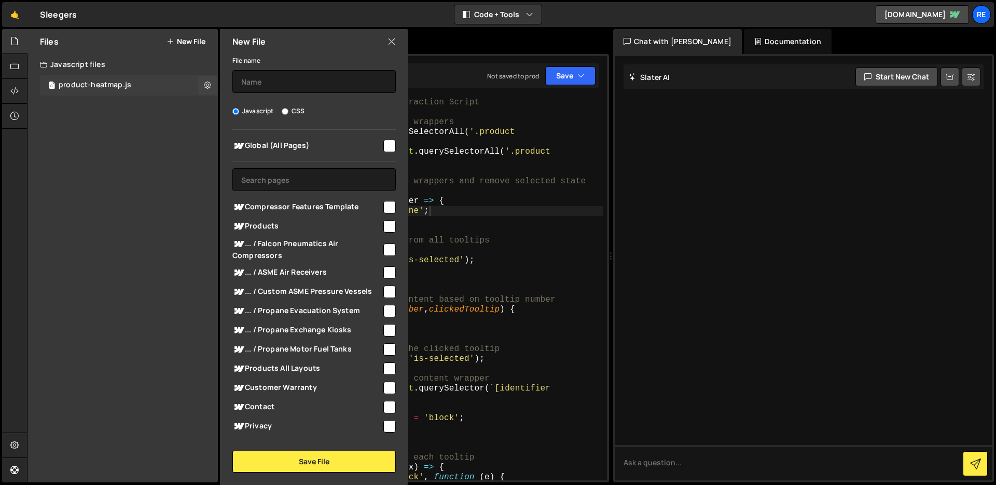
click at [205, 94] on div "Files New File Create your first file Get started by starting a Javascript or C…" at bounding box center [122, 255] width 190 height 453
click at [205, 87] on icon at bounding box center [207, 85] width 7 height 10
type input "product-heatmap"
radio input "true"
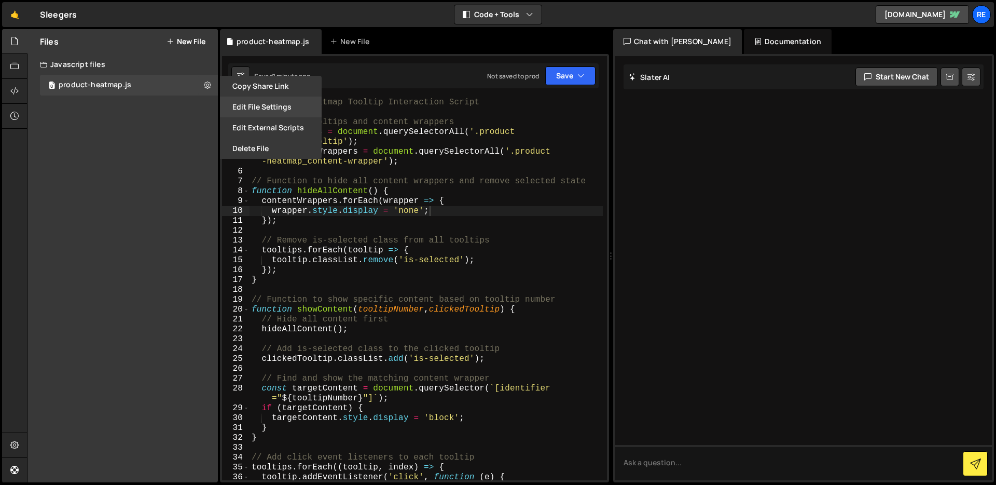
click at [261, 103] on button "Edit File Settings" at bounding box center [271, 106] width 102 height 21
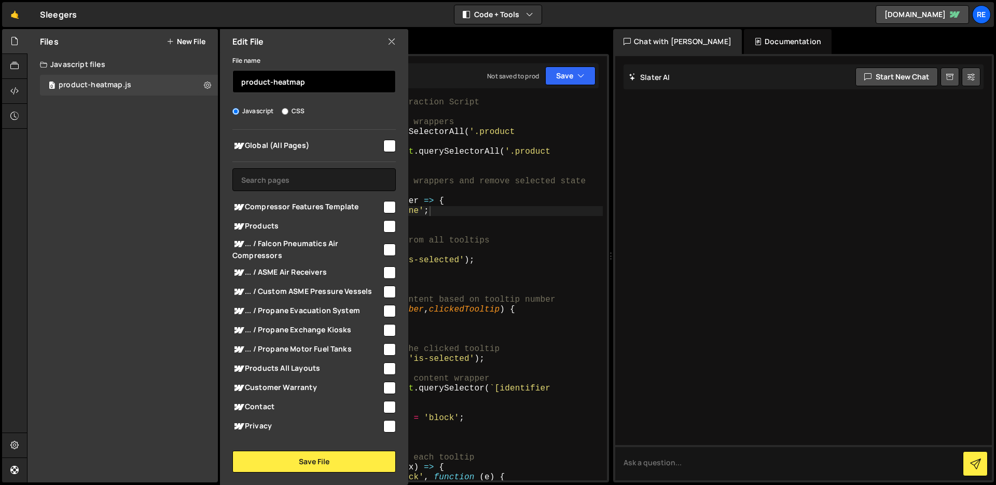
click at [302, 82] on input "product-heatmap" at bounding box center [313, 81] width 163 height 23
click at [183, 37] on button "New File" at bounding box center [186, 41] width 39 height 8
click at [185, 42] on button "New File" at bounding box center [186, 41] width 39 height 8
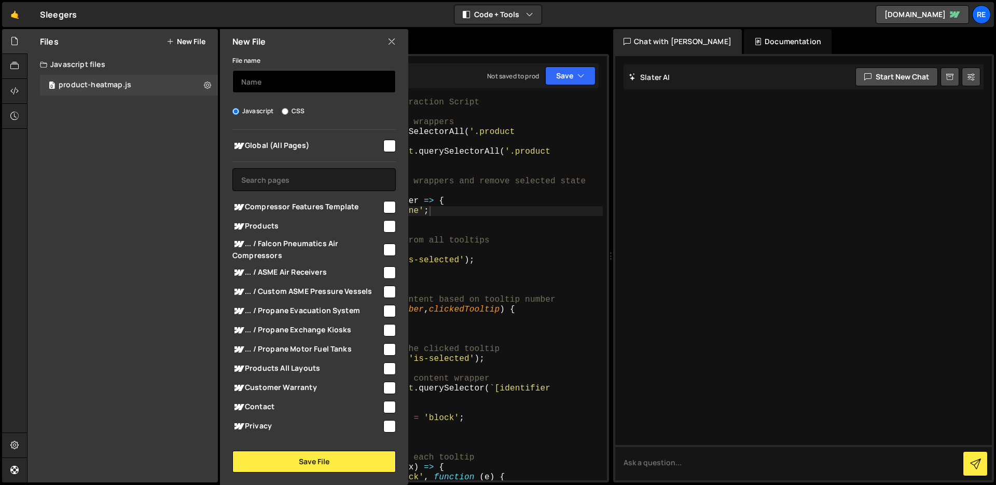
click at [263, 79] on input "text" at bounding box center [313, 81] width 163 height 23
paste input "product-heatmap"
type input "product-heatmap-gsap"
click at [387, 249] on input "checkbox" at bounding box center [389, 249] width 12 height 12
checkbox input "true"
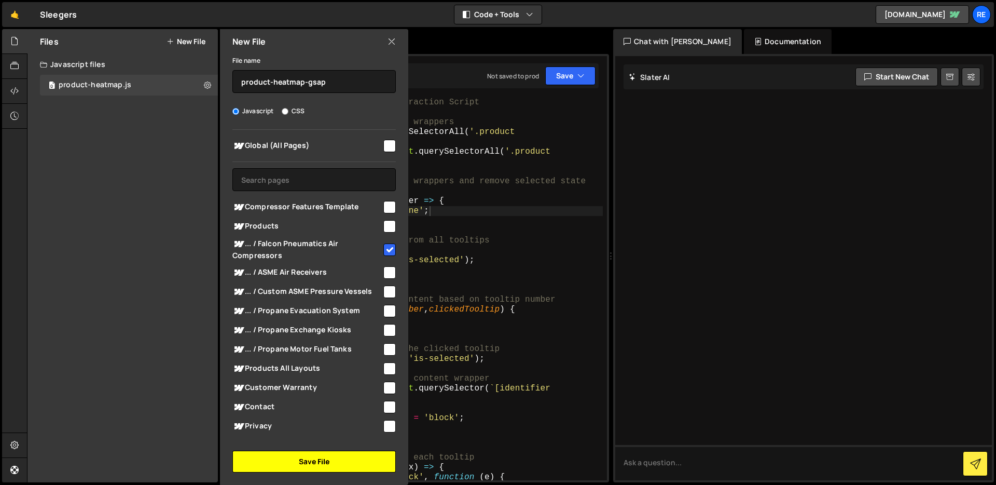
drag, startPoint x: 309, startPoint y: 461, endPoint x: 309, endPoint y: 423, distance: 38.4
click at [309, 461] on button "Save File" at bounding box center [313, 461] width 163 height 22
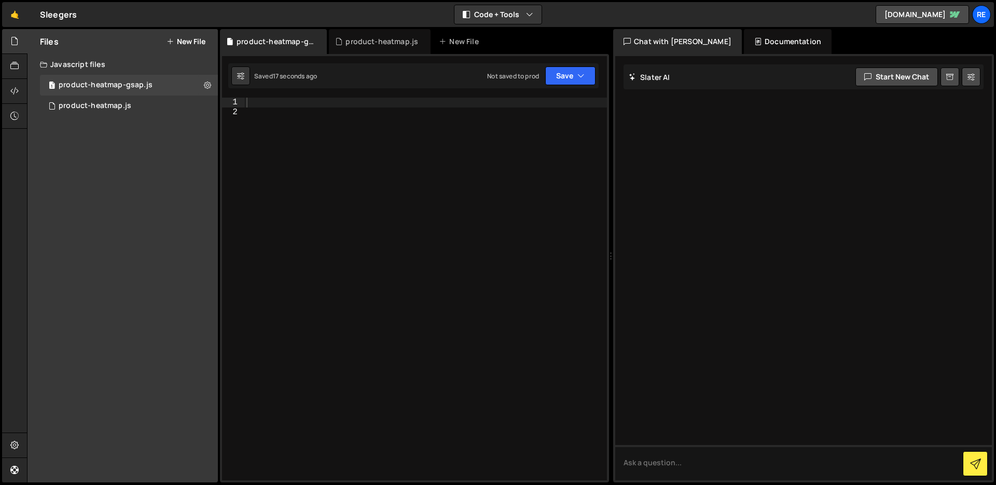
click at [423, 111] on div at bounding box center [425, 299] width 363 height 402
click at [409, 103] on div at bounding box center [425, 299] width 363 height 402
paste textarea "*/"
type textarea "*/"
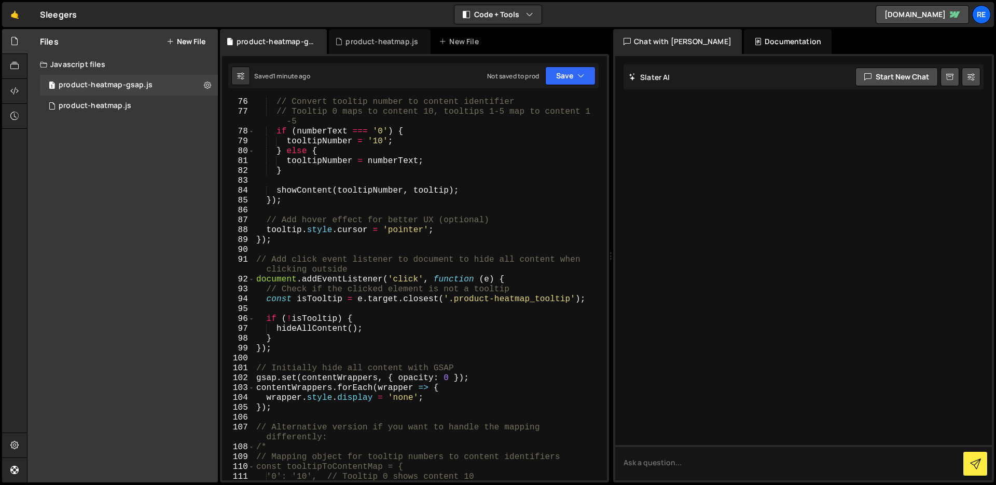
scroll to position [560, 0]
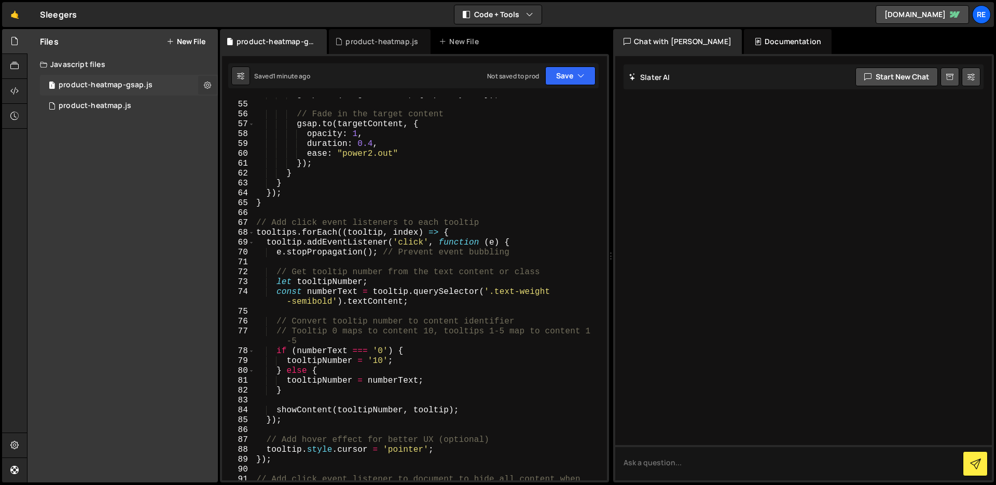
click at [208, 87] on icon at bounding box center [207, 85] width 7 height 10
type input "product-heatmap-gsap"
radio input "true"
checkbox input "true"
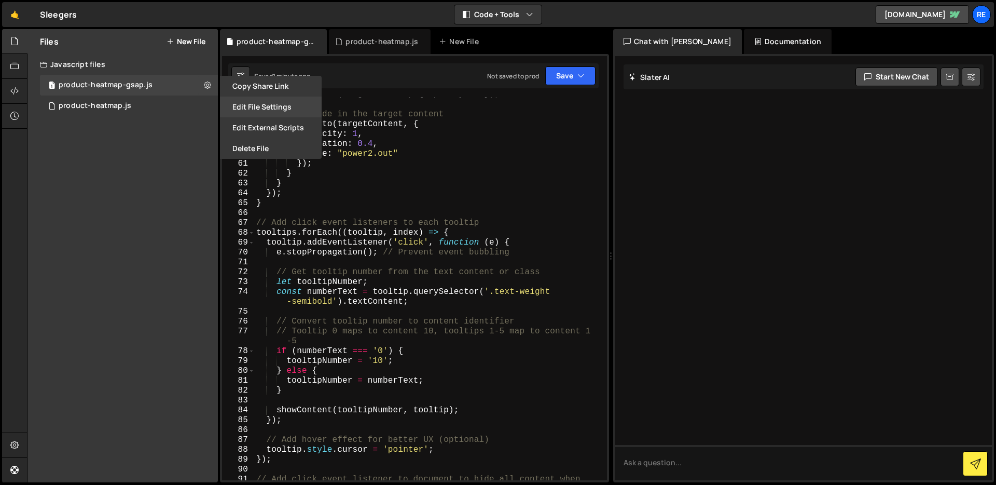
click at [294, 107] on button "Edit File Settings" at bounding box center [271, 106] width 102 height 21
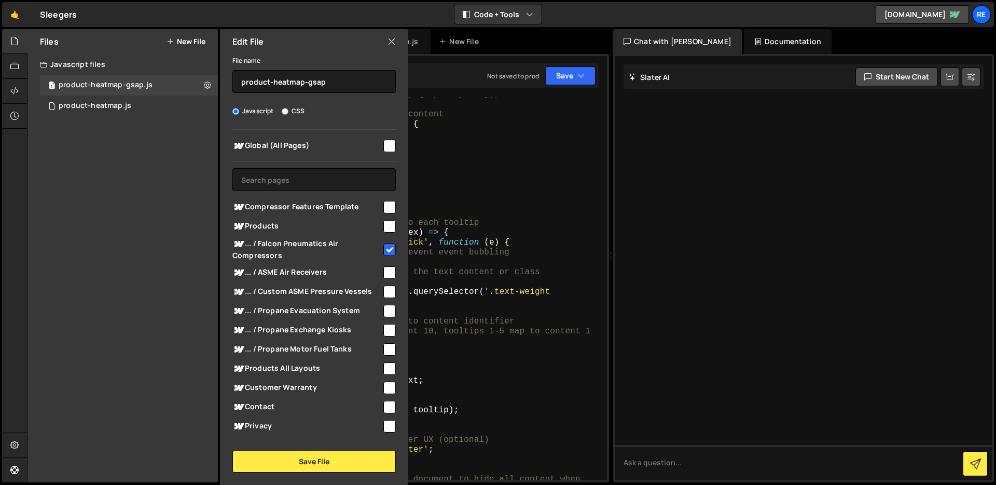
click at [462, 216] on div "gsap . set ( targetContent , { opacity : 0 }) ; // Fade in the target content g…" at bounding box center [428, 296] width 349 height 412
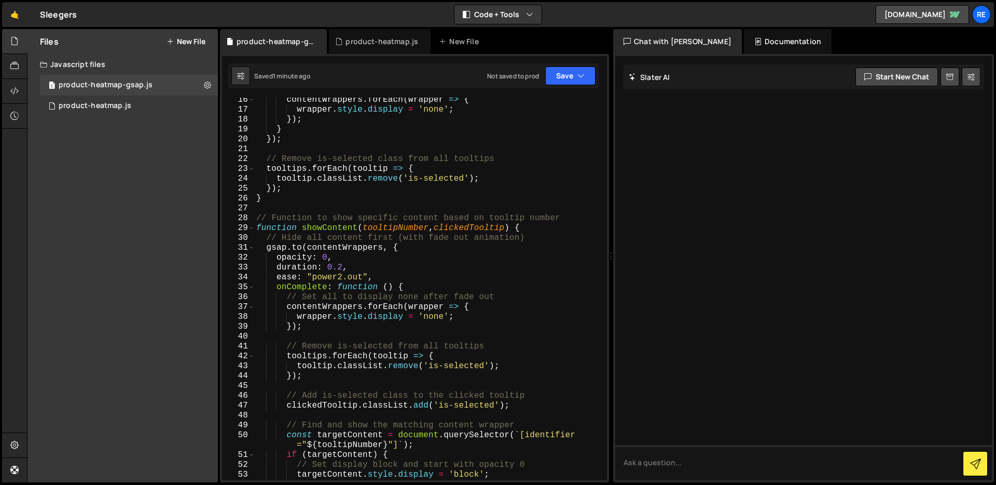
scroll to position [0, 0]
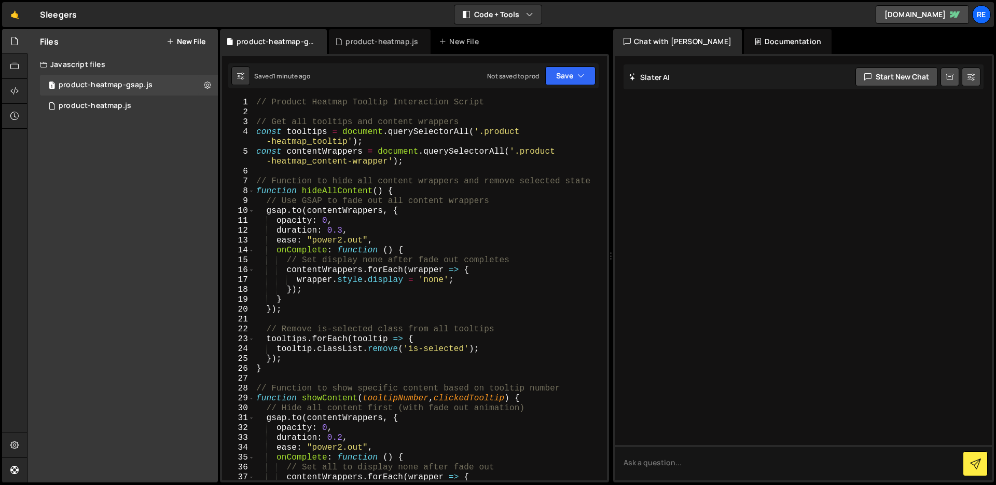
click at [258, 99] on div "// Product Heatmap Tooltip Interaction Script // Get all tooltips and content w…" at bounding box center [428, 299] width 349 height 402
type textarea "// Product Heatmap Tooltip Interaction Script"
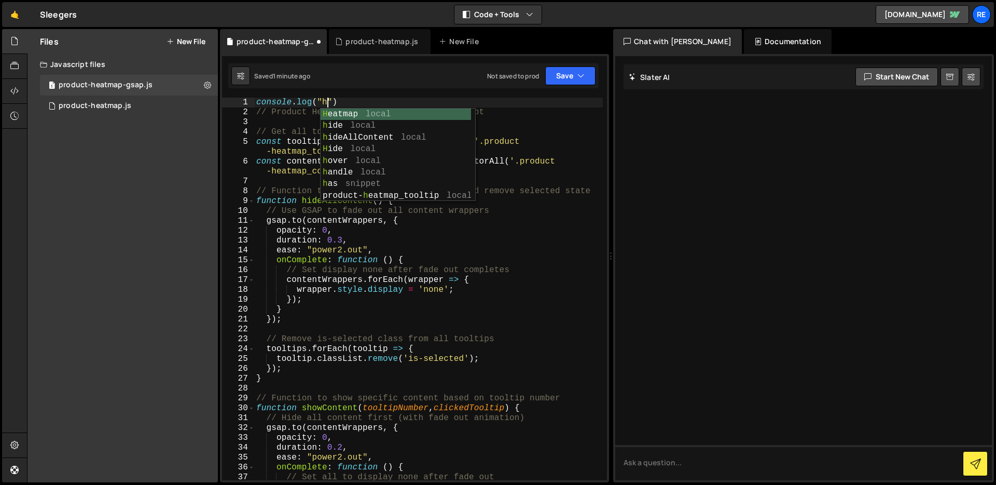
scroll to position [0, 4]
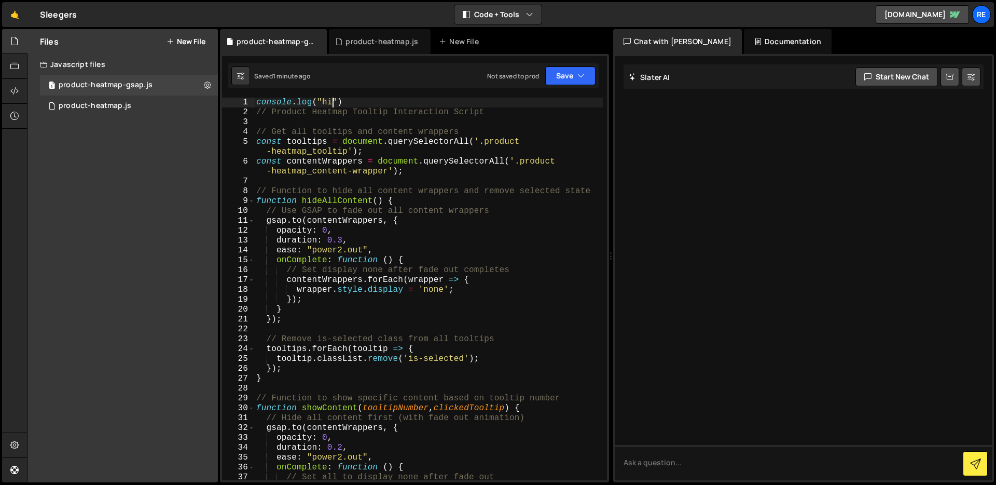
type textarea "*/"
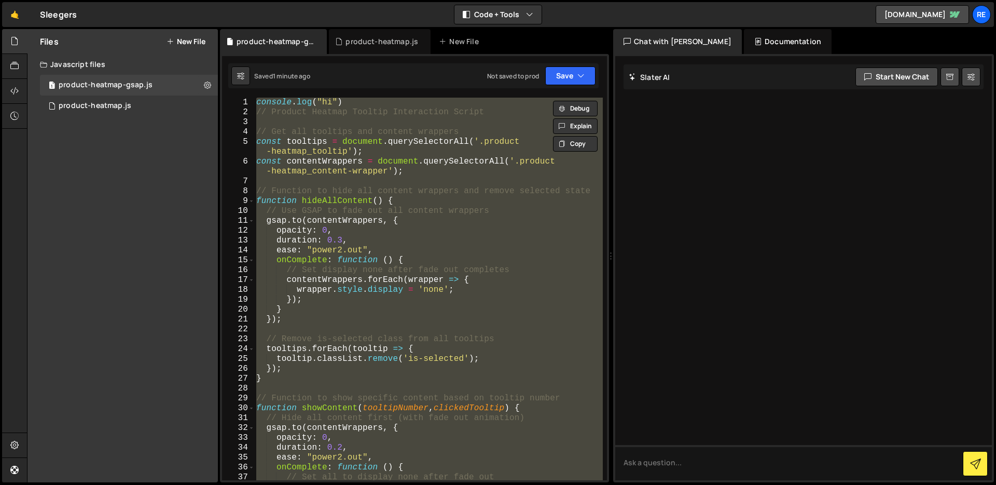
scroll to position [0, 0]
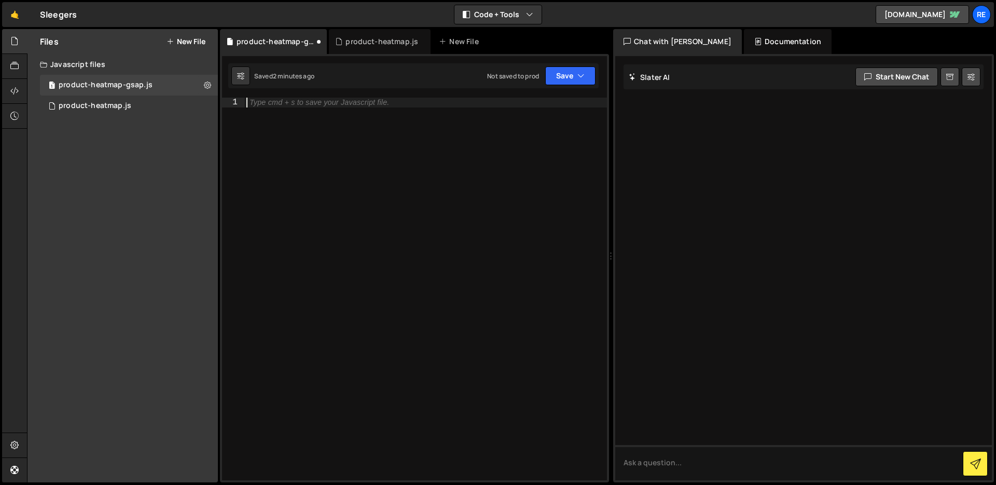
paste textarea "*/"
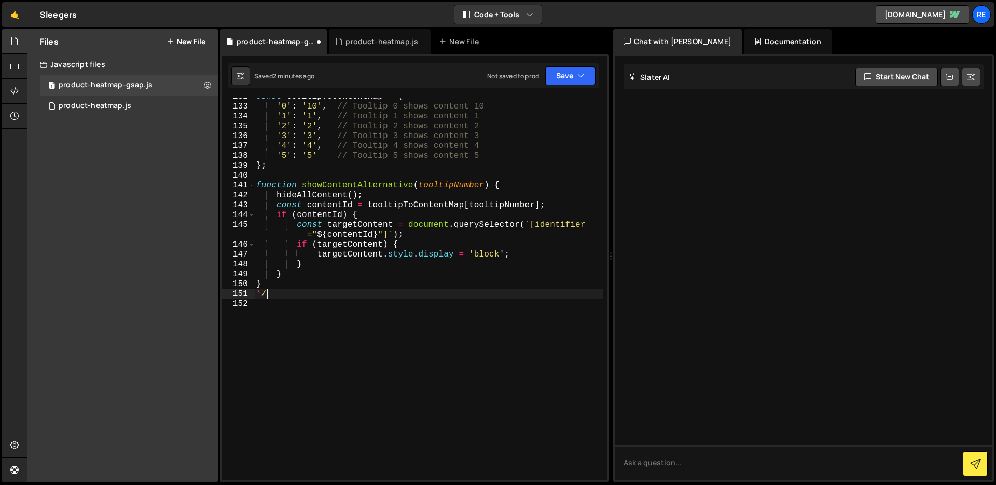
scroll to position [1386, 0]
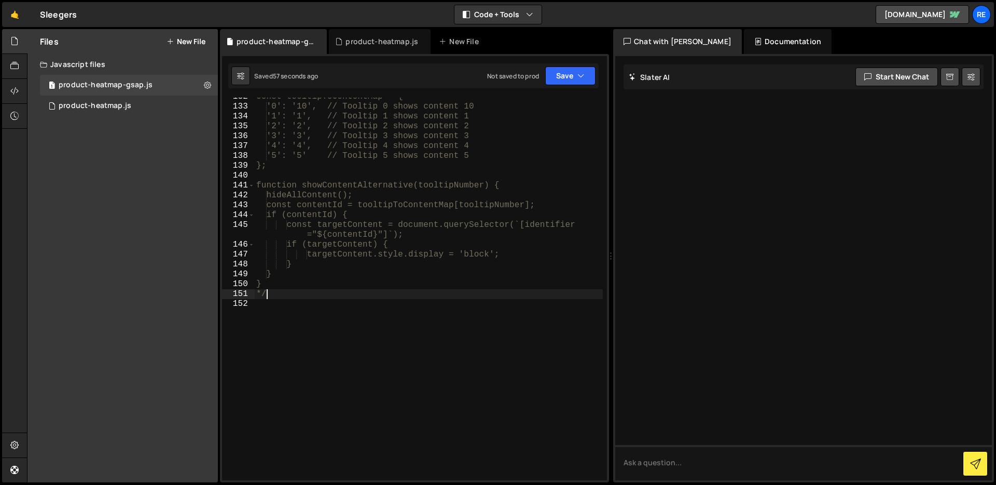
click at [444, 208] on div "const tooltipToContentMap = { '0': '10', // Tooltip 0 shows content 10 '1': '1'…" at bounding box center [428, 293] width 349 height 402
type textarea "*/"
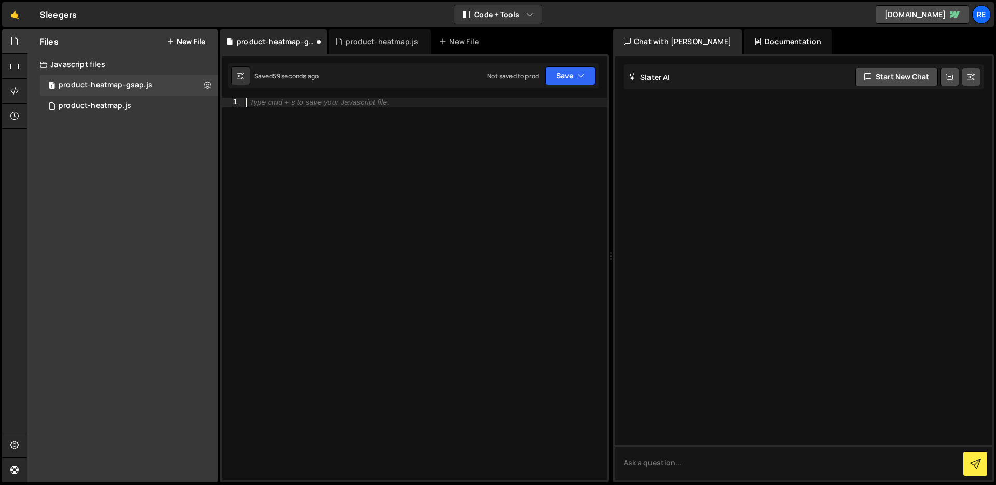
paste textarea "}"
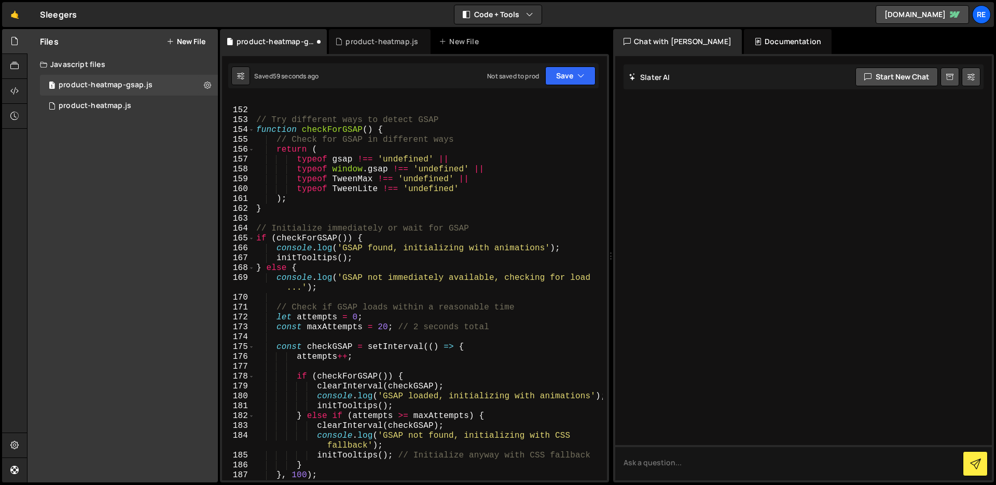
scroll to position [1579, 0]
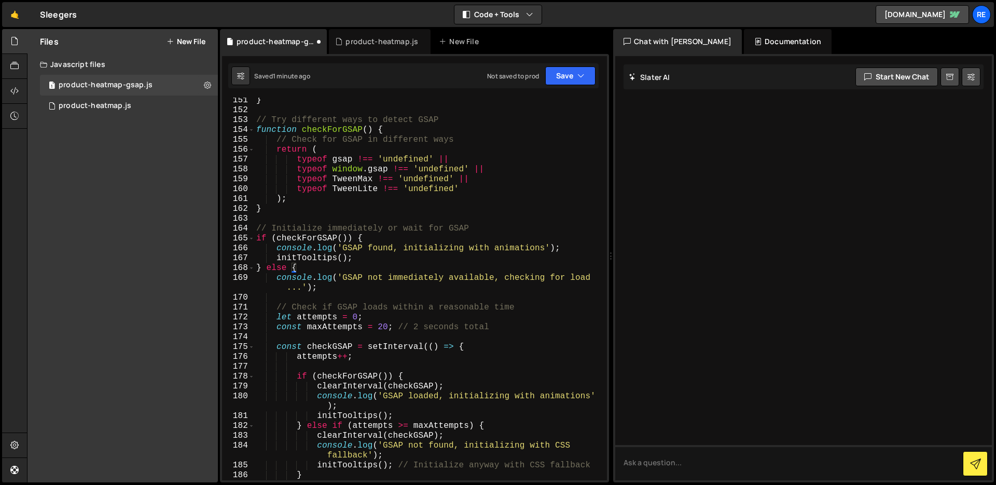
type textarea "}, 100); }"
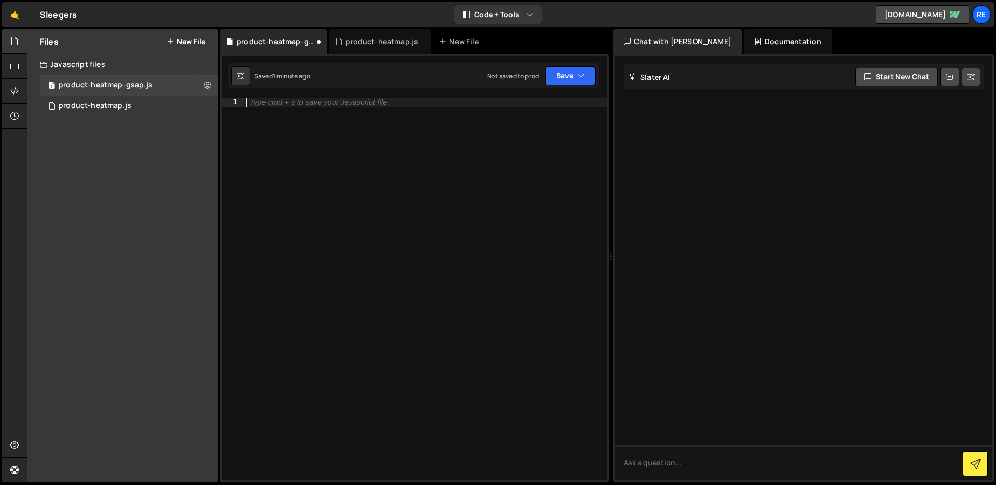
paste textarea "}"
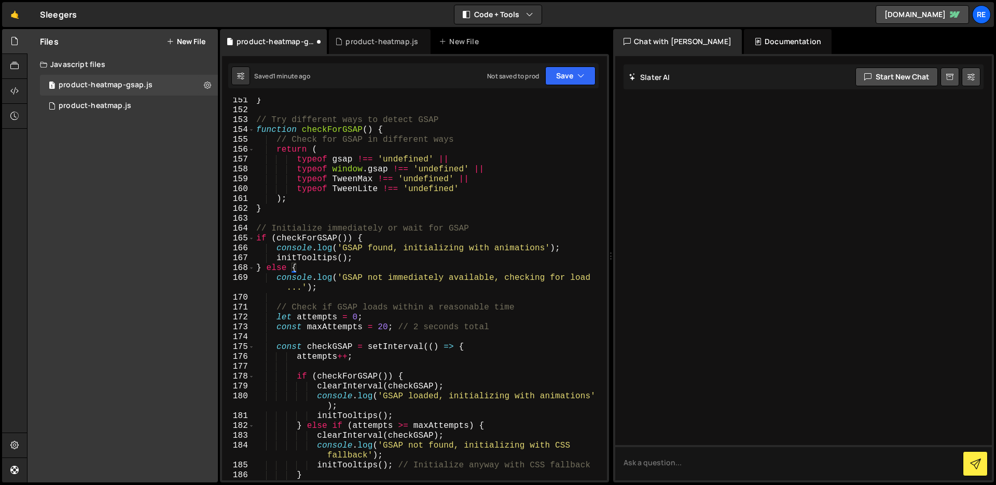
scroll to position [1751, 0]
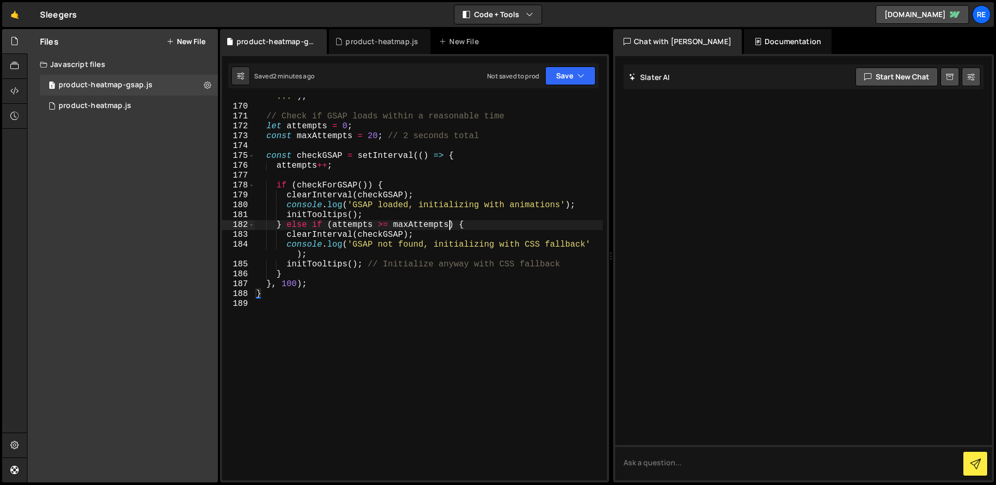
click at [447, 226] on div "console . log ( 'GSAP not immediately available, checking for load ...' ) ; // …" at bounding box center [428, 288] width 349 height 412
type textarea "}"
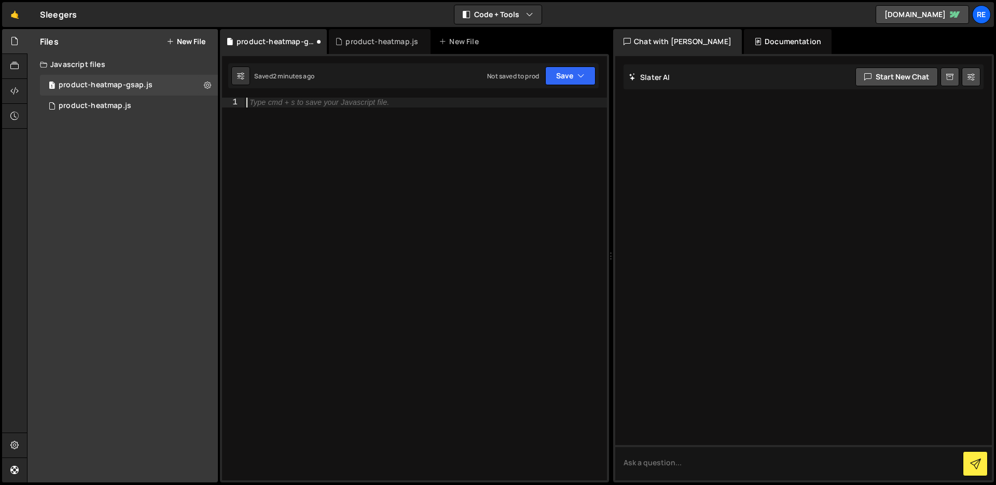
paste textarea "});"
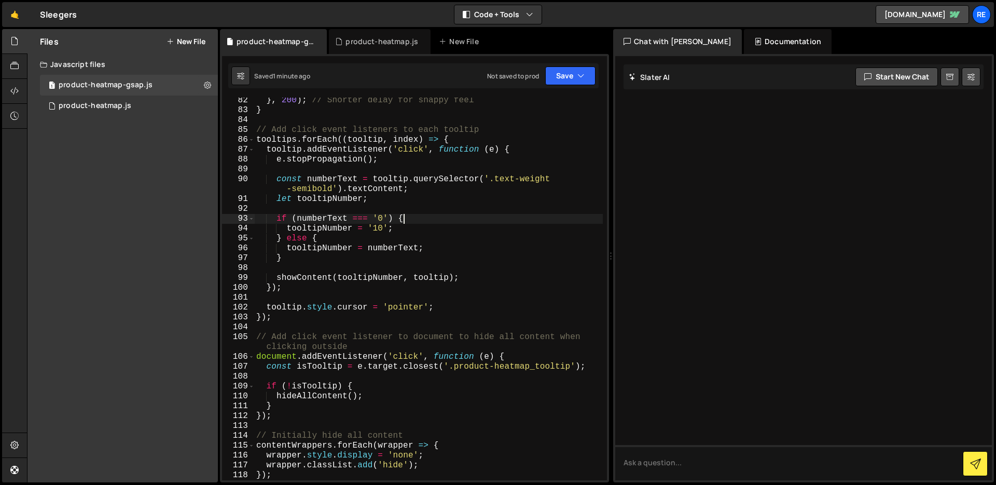
click at [408, 222] on div "} , 200 ) ; // Shorter delay for snappy feel } // Add click event listeners to …" at bounding box center [428, 296] width 349 height 402
type textarea "});"
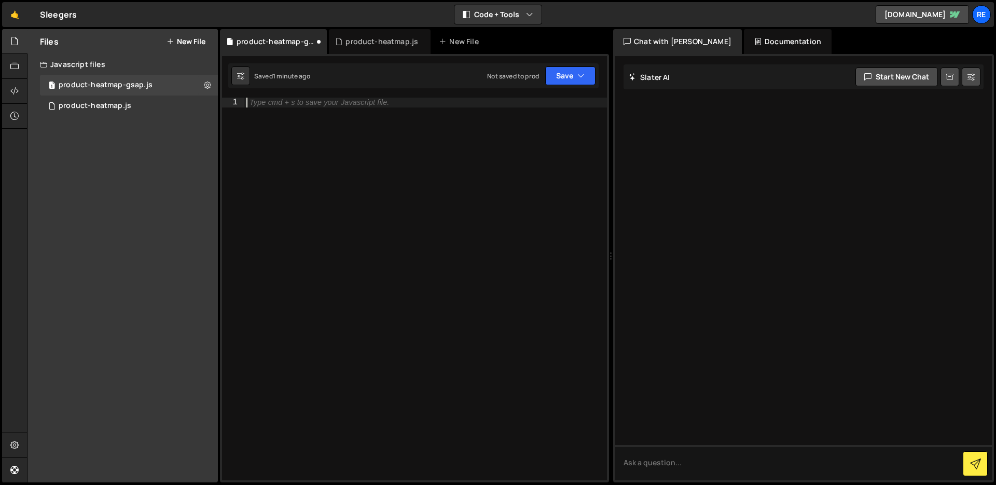
paste textarea "});"
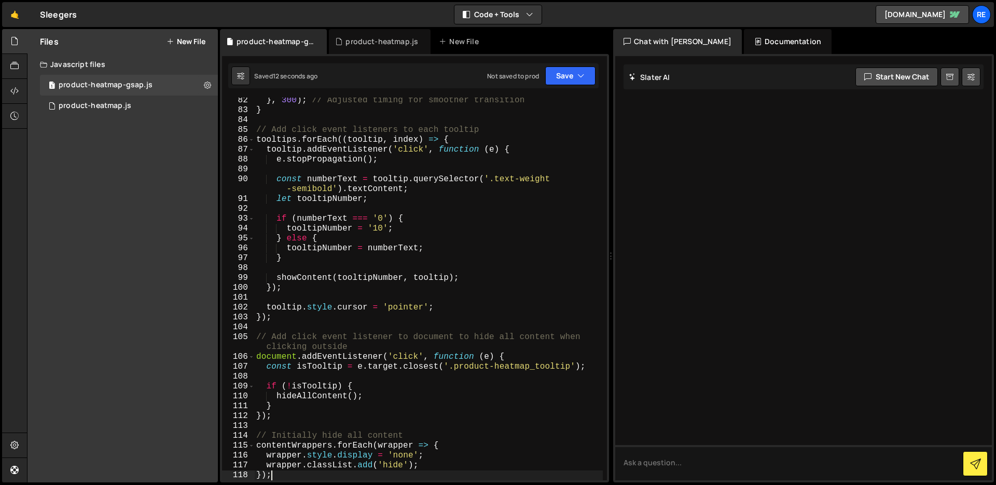
click at [424, 177] on div "} , 300 ) ; // Adjusted timing for smoother transition } // Add click event lis…" at bounding box center [428, 296] width 349 height 402
type textarea "});"
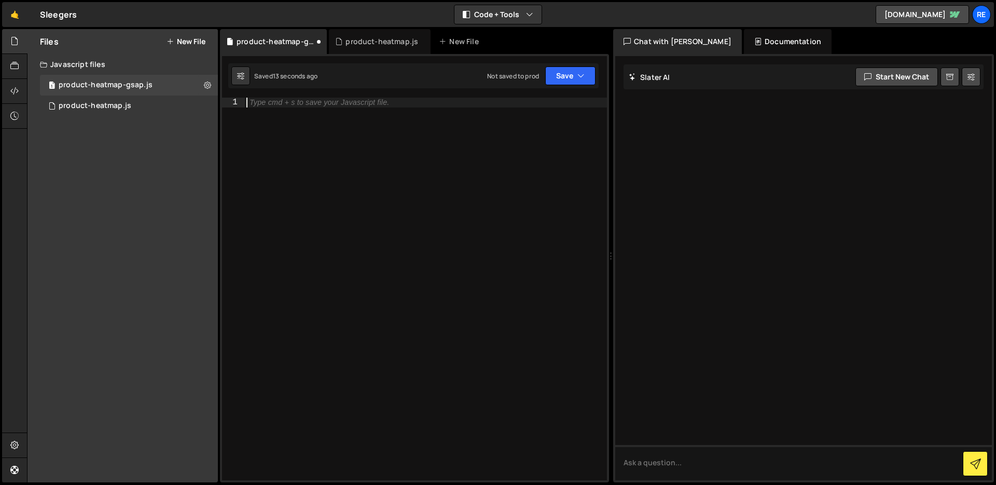
paste textarea "});"
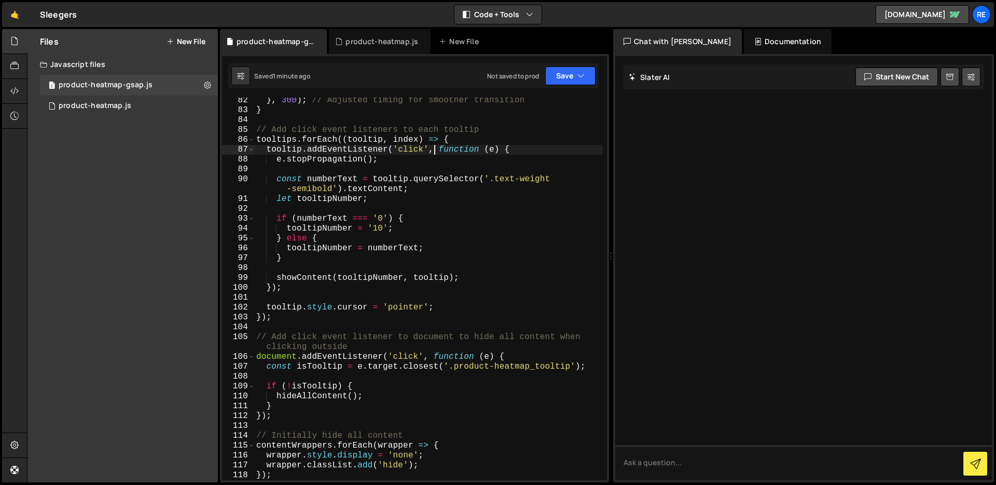
click at [432, 153] on div "} , 300 ) ; // Adjusted timing for smoother transition } // Add click event lis…" at bounding box center [428, 296] width 349 height 402
type textarea "});"
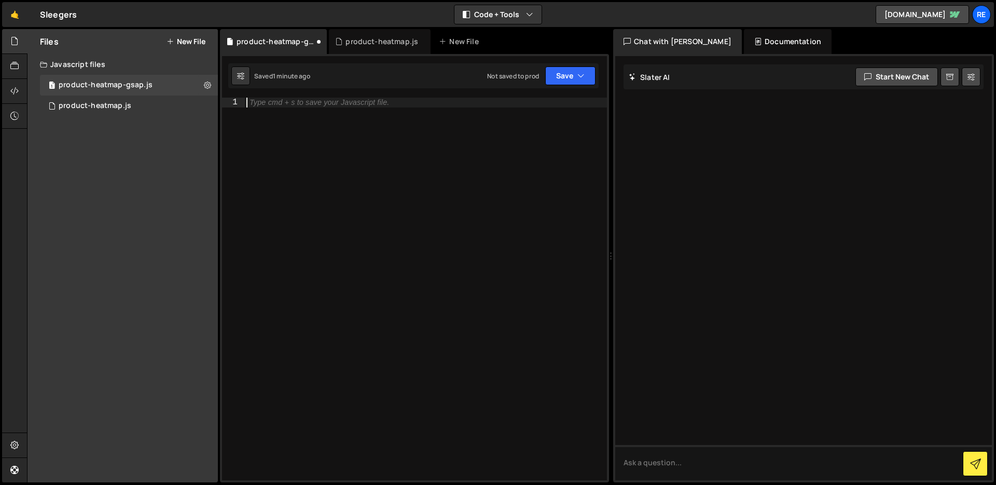
paste textarea "});"
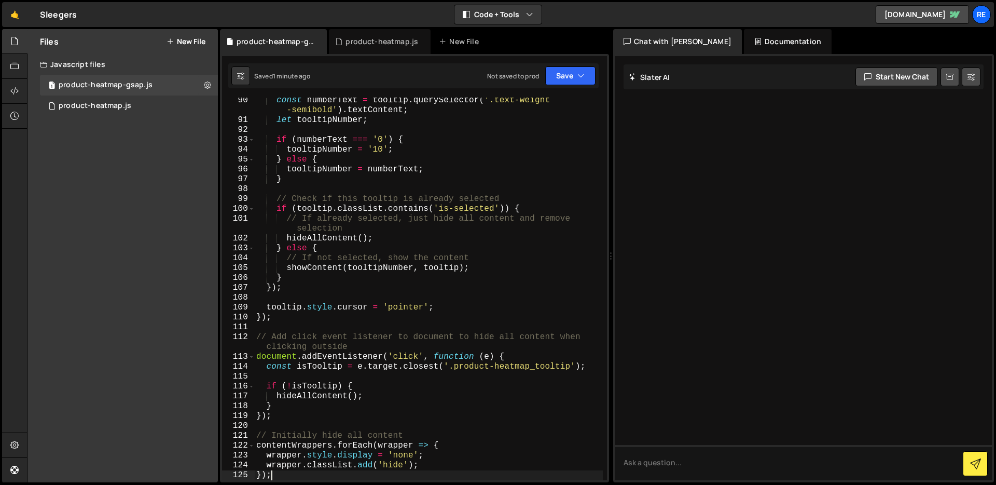
click at [405, 168] on div "const numberText = tooltip . querySelector ( '.text-weight -semibold' ) . textC…" at bounding box center [428, 301] width 349 height 412
type textarea "});"
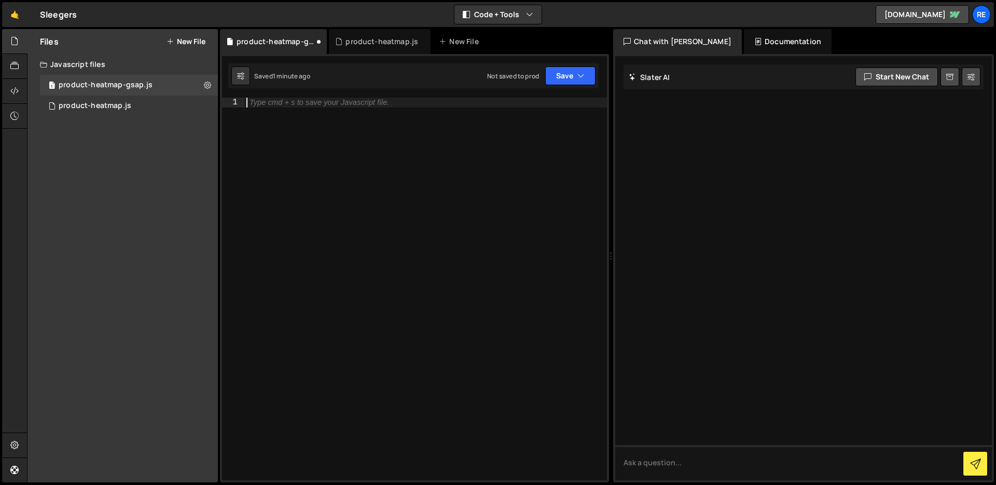
paste textarea "});"
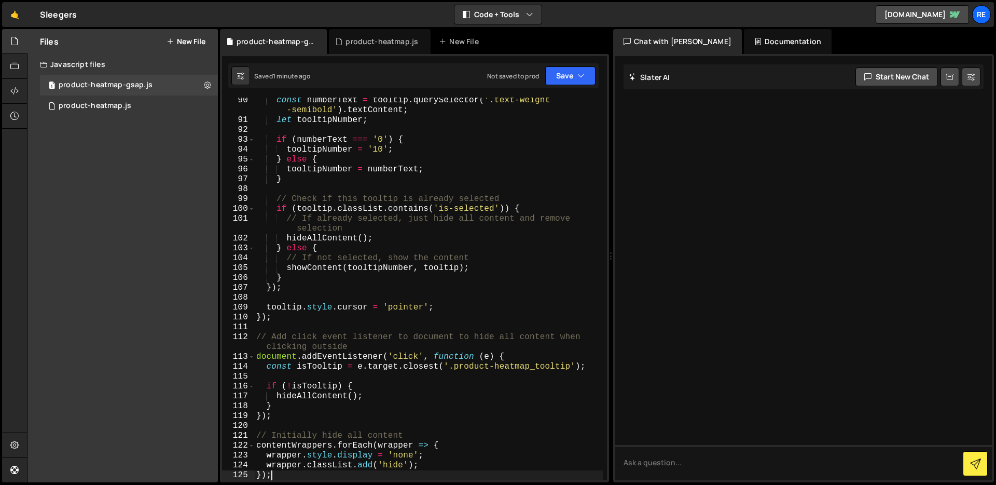
click at [420, 178] on div "const numberText = tooltip . querySelector ( '.text-weight -semibold' ) . textC…" at bounding box center [428, 301] width 349 height 412
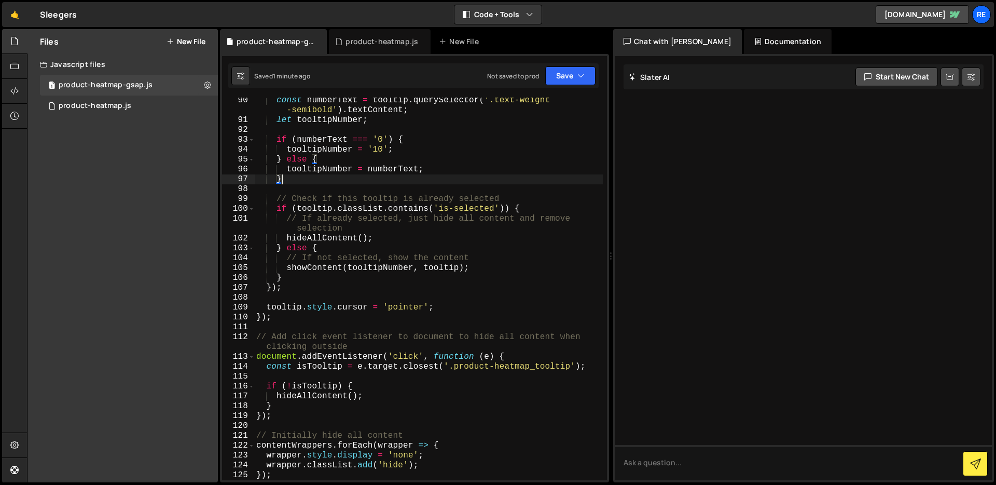
type textarea "});"
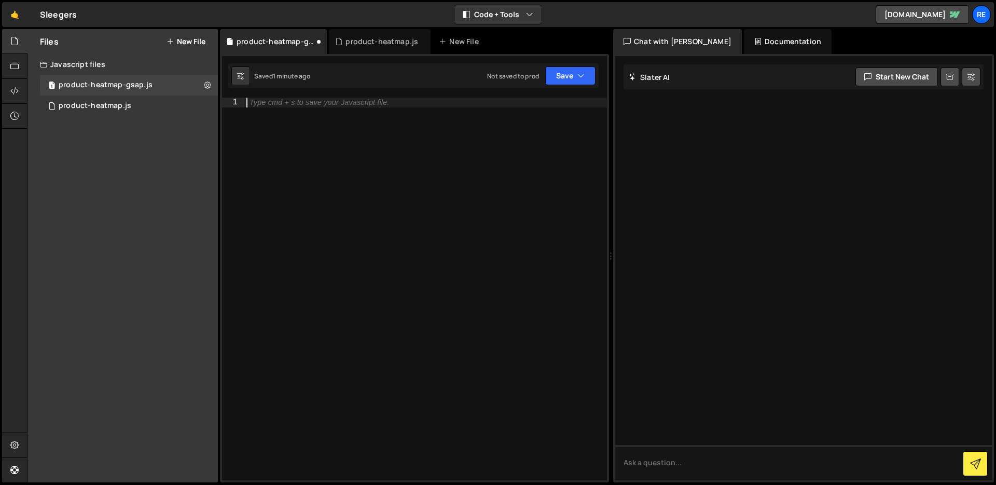
paste textarea "});"
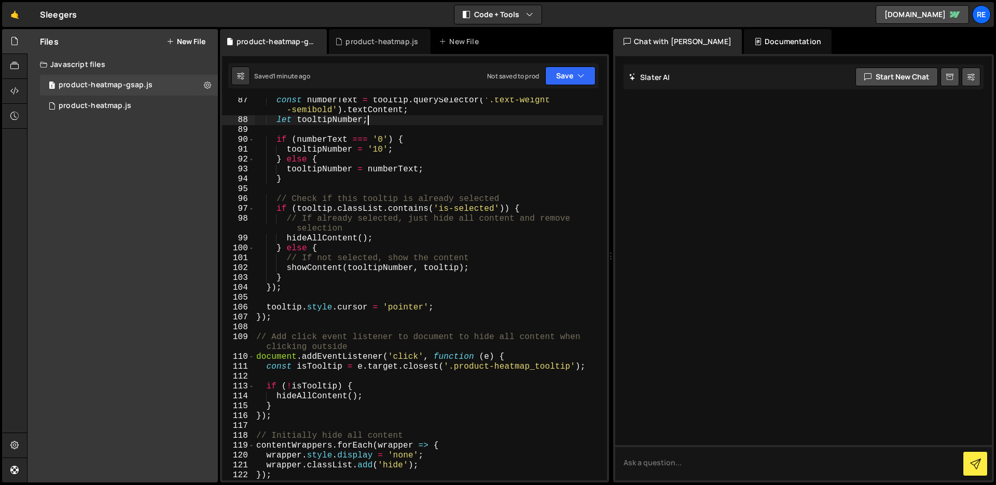
click at [432, 122] on div "const numberText = tooltip . querySelector ( '.text-weight -semibold' ) . textC…" at bounding box center [428, 301] width 349 height 412
type textarea "});"
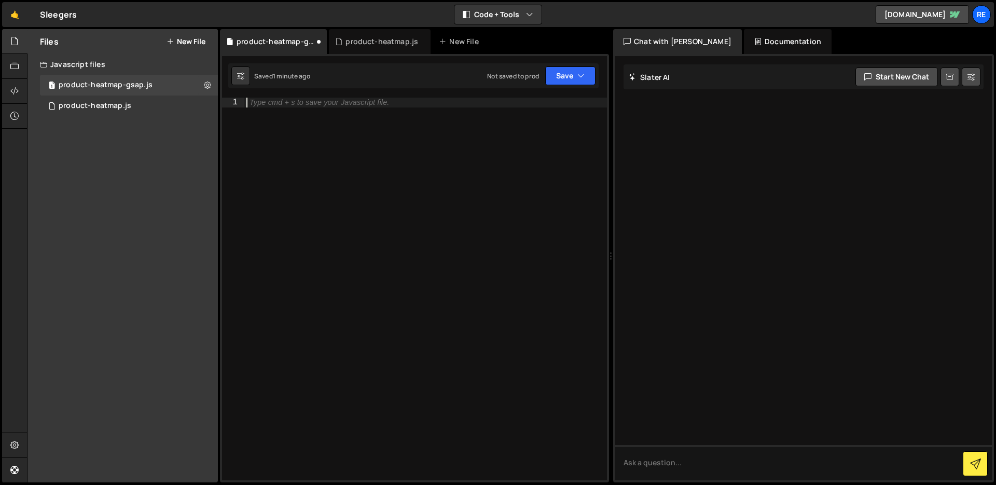
paste textarea "});"
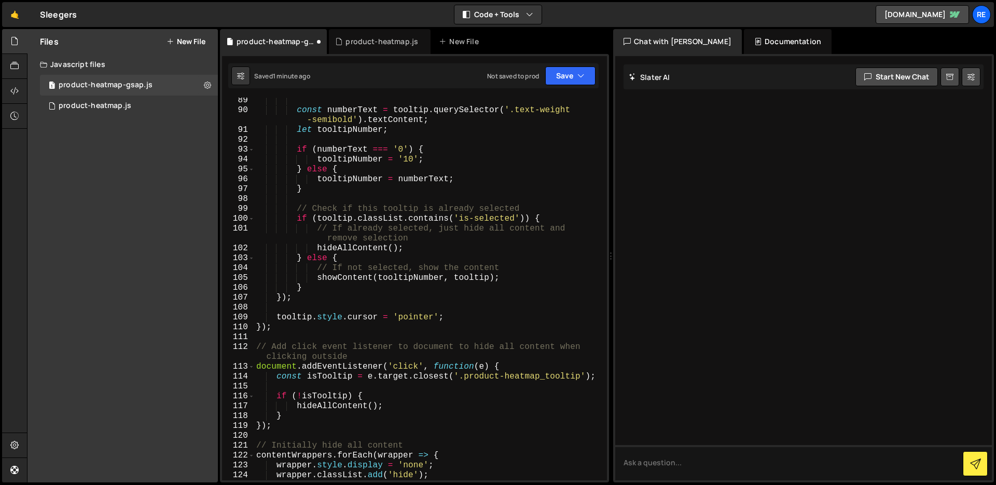
scroll to position [909, 0]
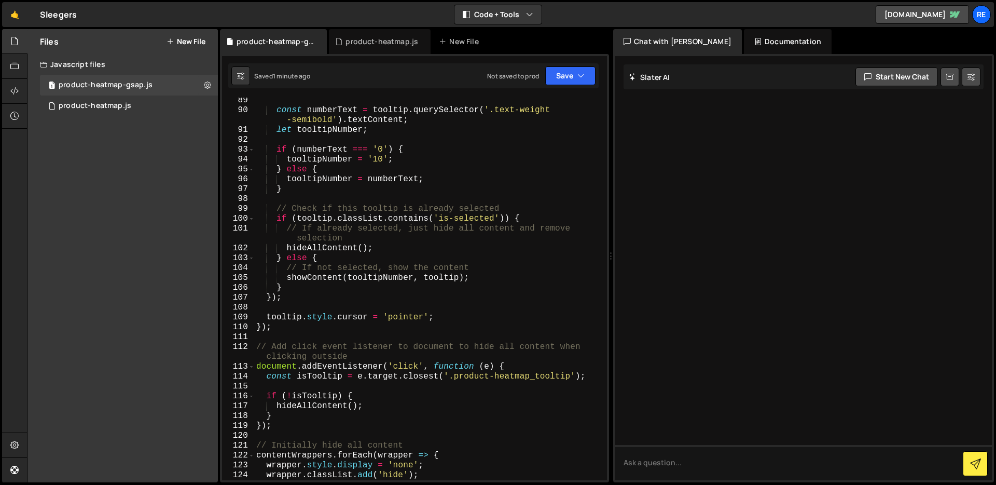
click at [382, 137] on div "const numberText = tooltip . querySelector ( '.text-weight -semibold' ) . textC…" at bounding box center [428, 296] width 349 height 402
type textarea "});"
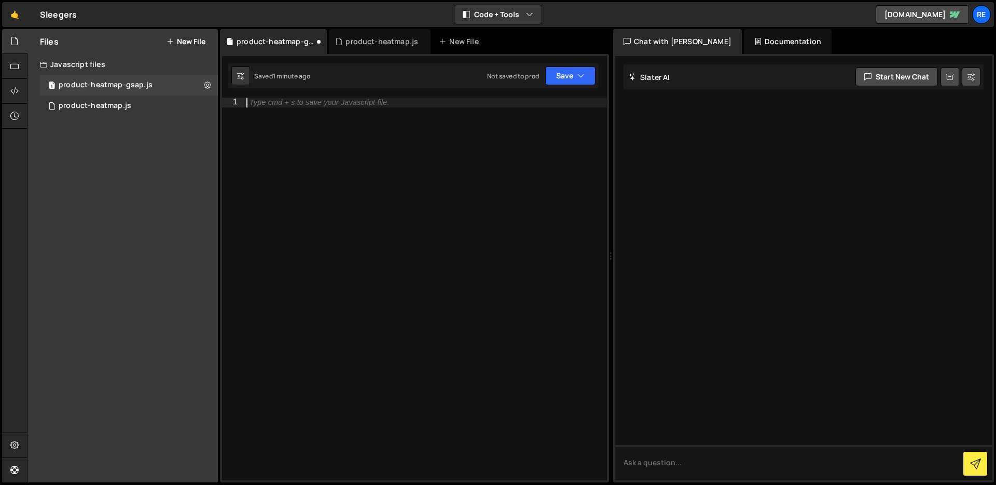
paste textarea "});"
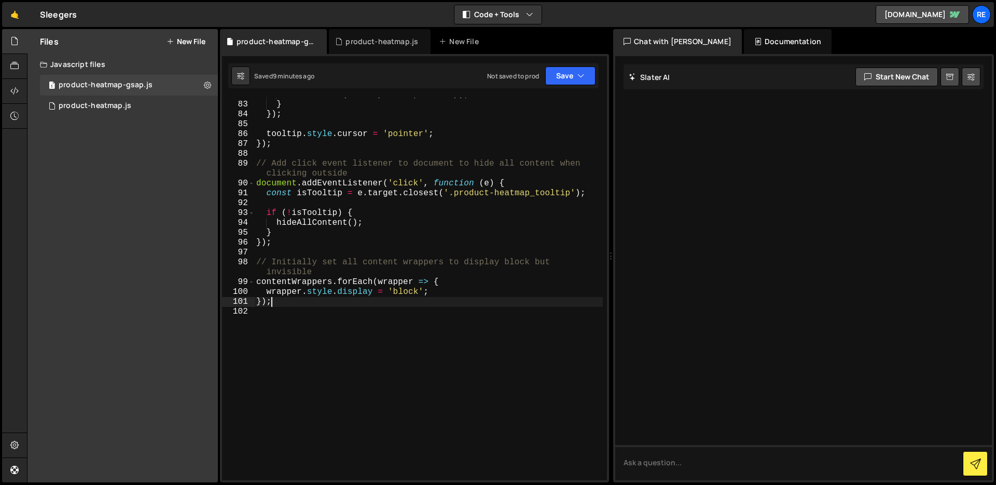
scroll to position [887, 0]
click at [371, 171] on div "showContent ( tooltipNumber , tooltip ) ; } }) ; tooltip . style . cursor = 'po…" at bounding box center [428, 289] width 349 height 402
type textarea "});"
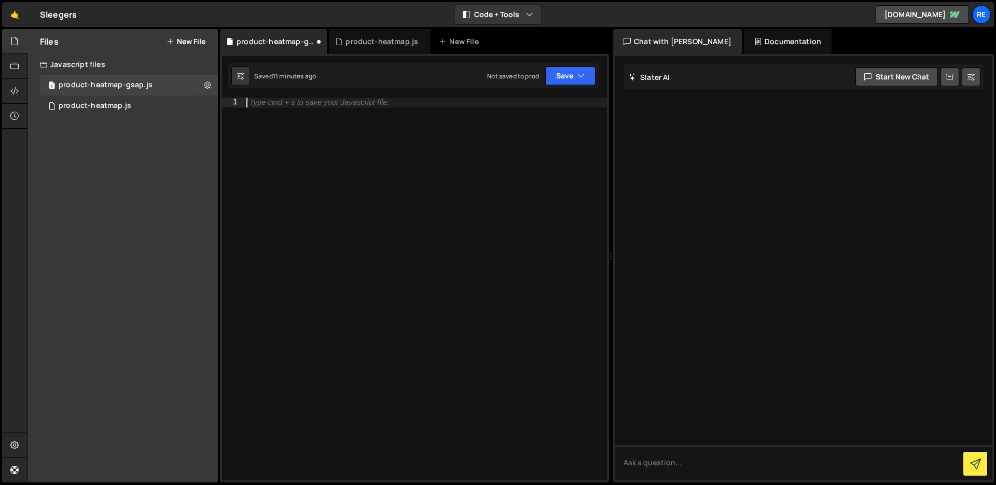
paste textarea "});"
type textarea "});"
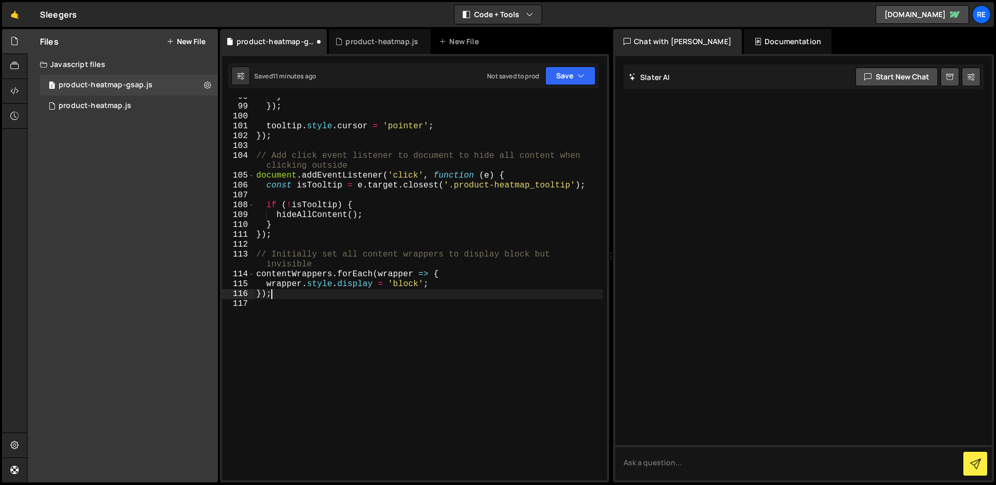
scroll to position [1041, 0]
